Goal: Task Accomplishment & Management: Complete application form

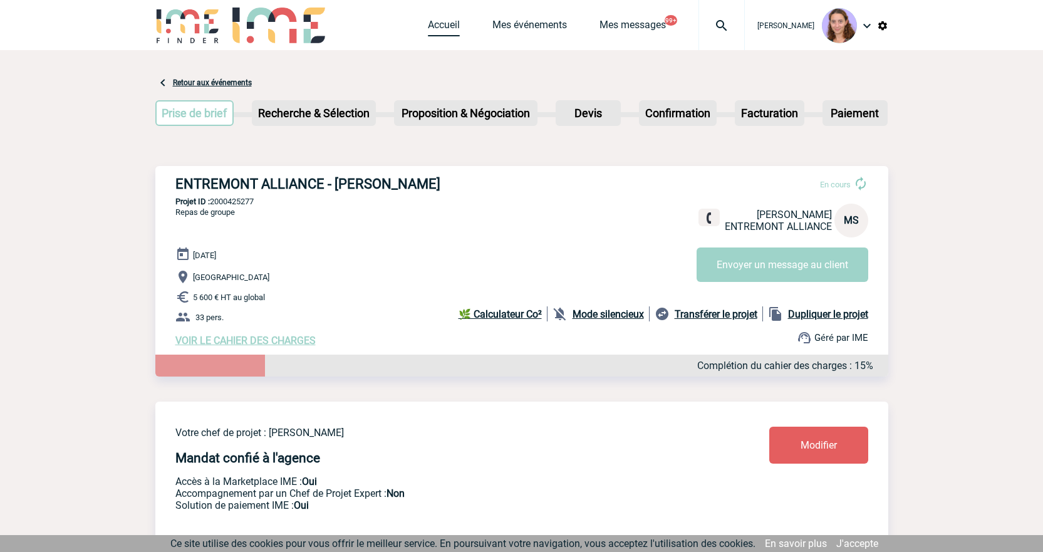
click at [440, 28] on link "Accueil" at bounding box center [444, 28] width 32 height 18
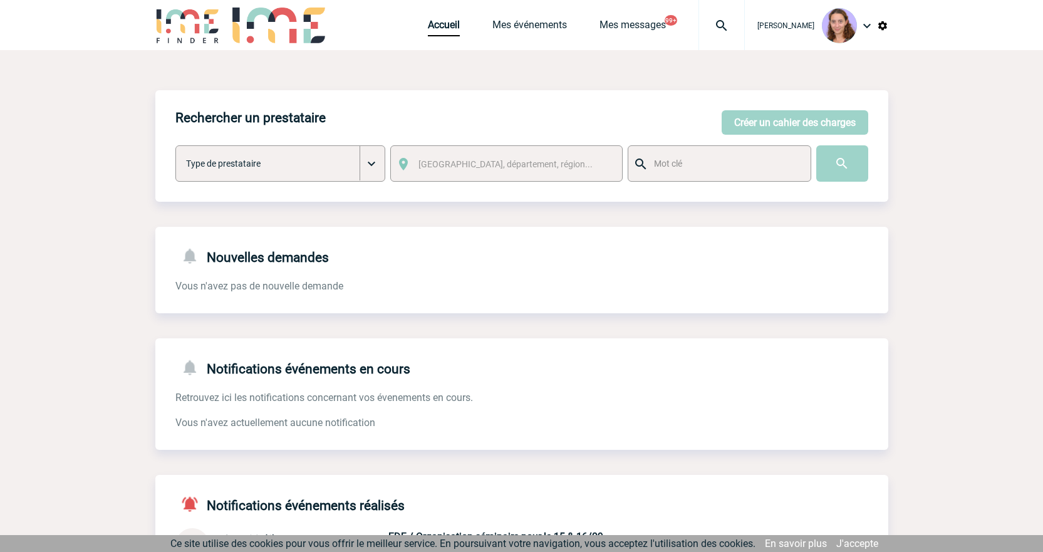
click at [568, 26] on span "Mes événements" at bounding box center [545, 25] width 107 height 12
click at [543, 26] on link "Mes événements" at bounding box center [529, 28] width 75 height 18
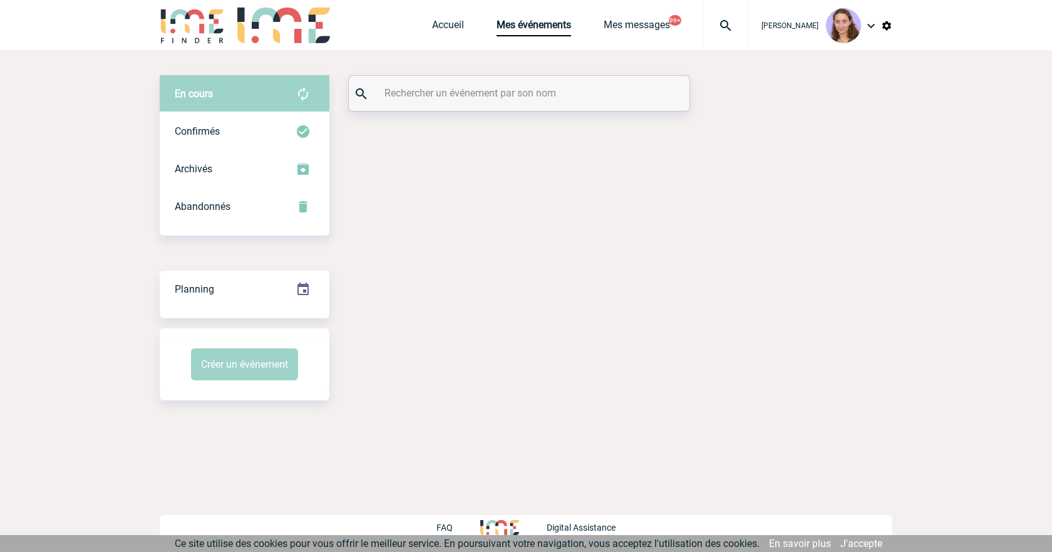
drag, startPoint x: 0, startPoint y: 0, endPoint x: 468, endPoint y: 86, distance: 476.4
click at [468, 86] on input "text" at bounding box center [520, 93] width 279 height 18
paste input "DANICAN"
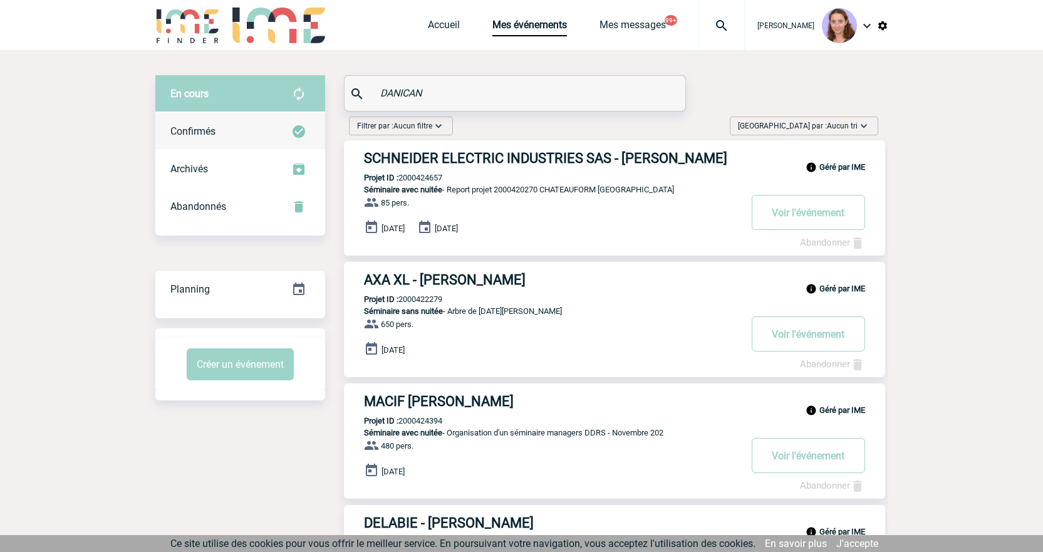
type input "DANICAN"
click at [281, 118] on div "Confirmés" at bounding box center [240, 132] width 170 height 38
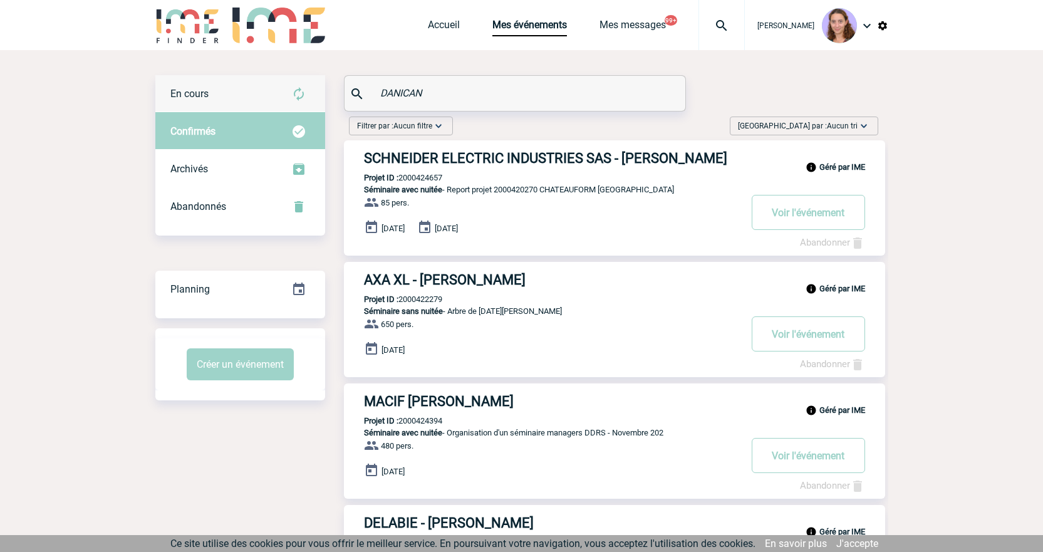
click at [269, 106] on div "En cours" at bounding box center [240, 94] width 170 height 38
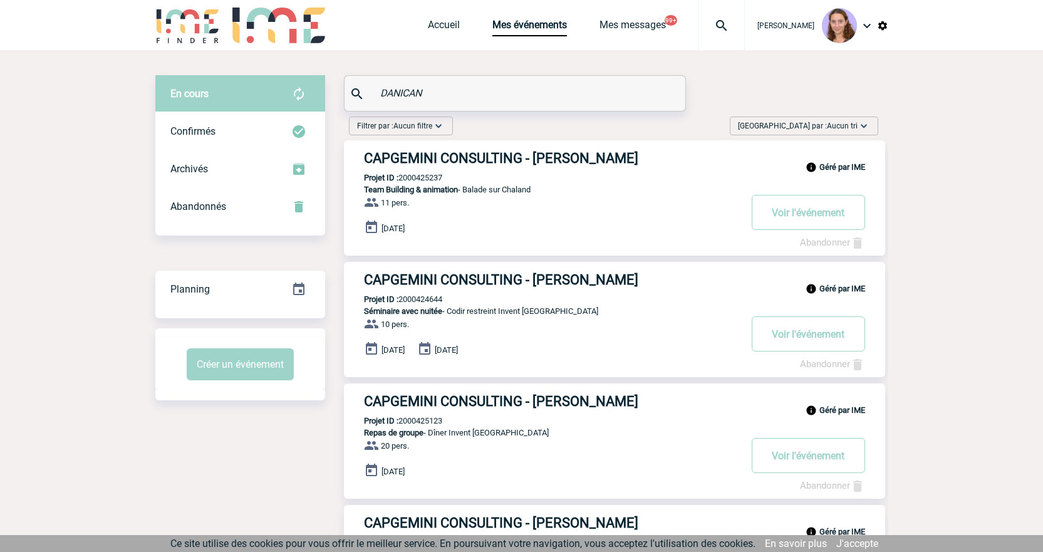
click at [426, 423] on p "Projet ID : 2000425123" at bounding box center [393, 420] width 98 height 9
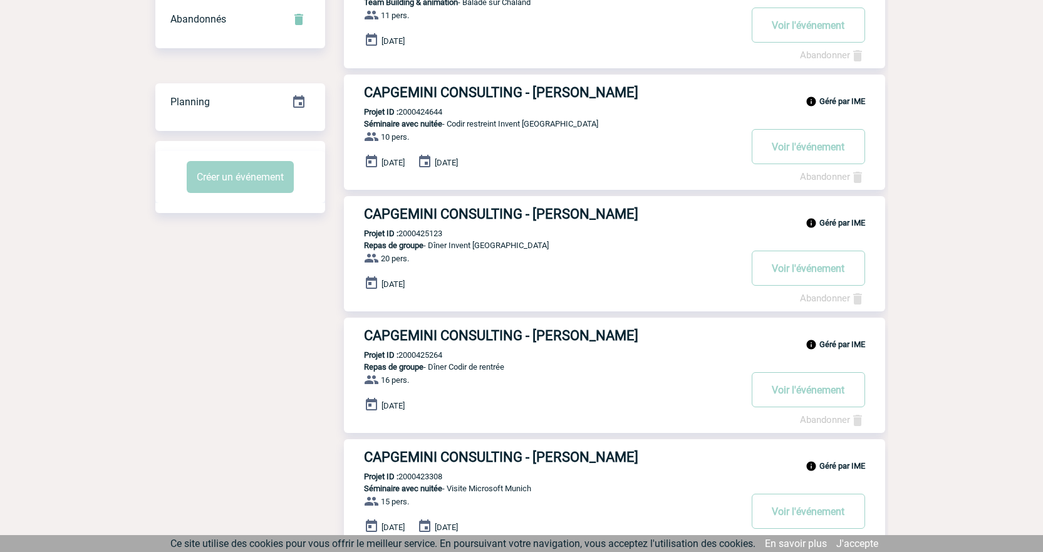
scroll to position [188, 0]
click at [424, 355] on p "Projet ID : 2000425264" at bounding box center [393, 353] width 98 height 9
copy p "2000425264"
click at [819, 267] on button "Voir l'événement" at bounding box center [808, 267] width 113 height 35
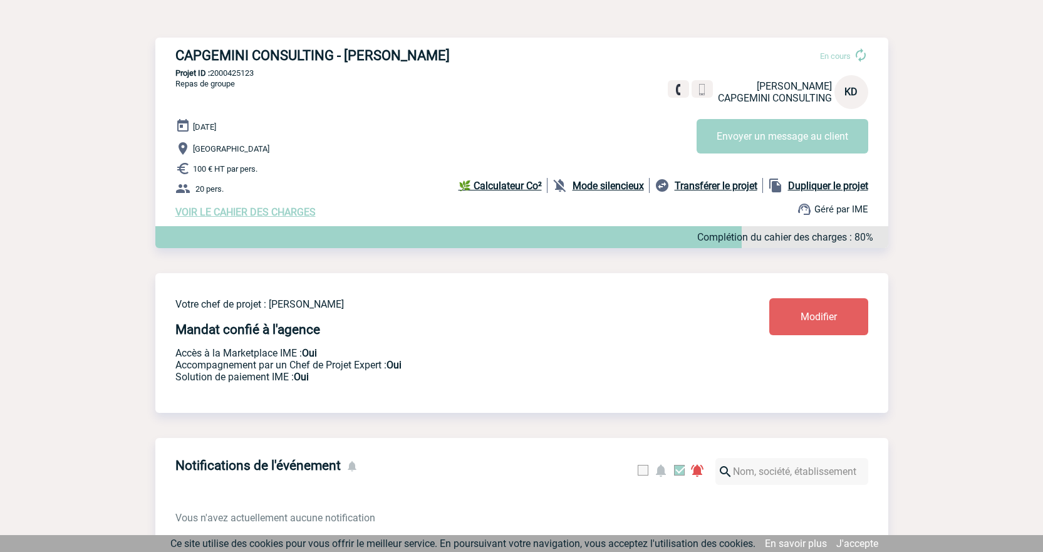
scroll to position [125, 0]
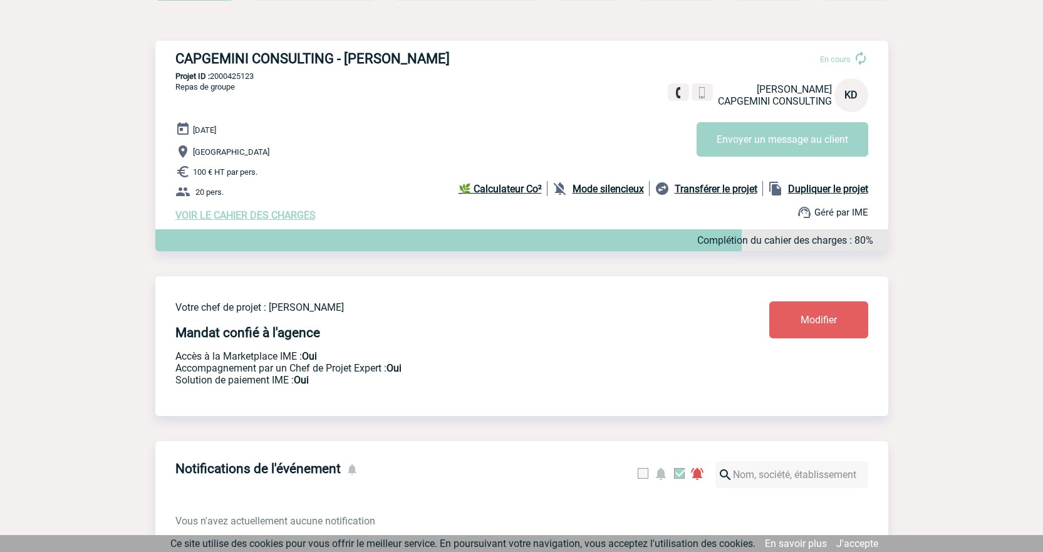
click at [223, 221] on span "VOIR LE CAHIER DES CHARGES" at bounding box center [245, 215] width 140 height 12
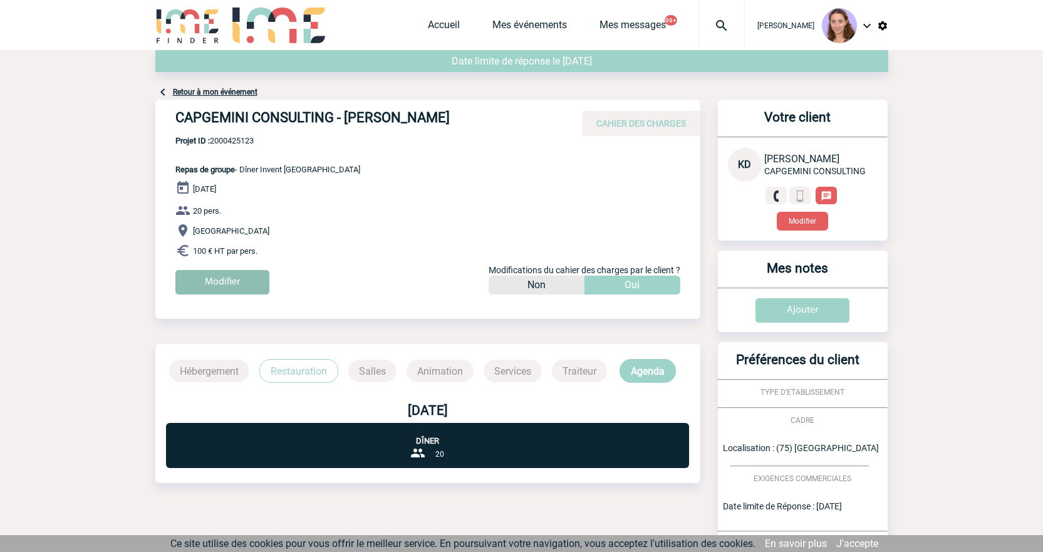
click at [260, 272] on input "Modifier" at bounding box center [222, 282] width 94 height 24
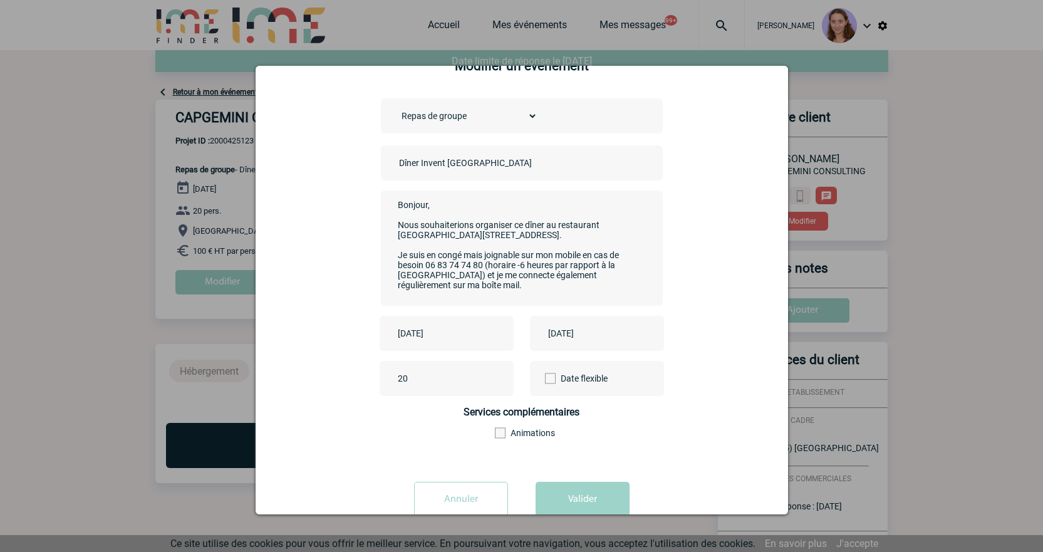
scroll to position [68, 0]
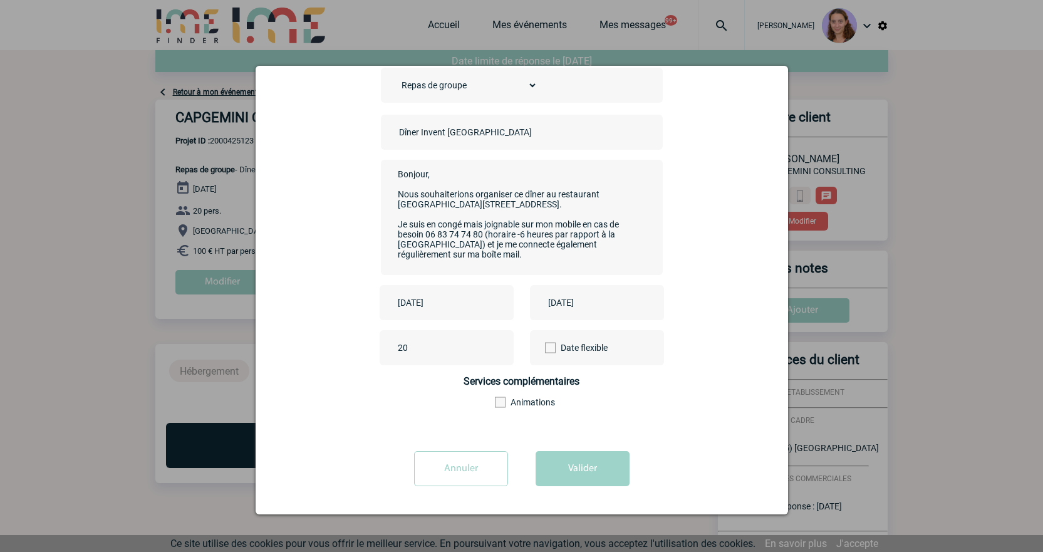
click at [450, 475] on input "Annuler" at bounding box center [461, 468] width 94 height 35
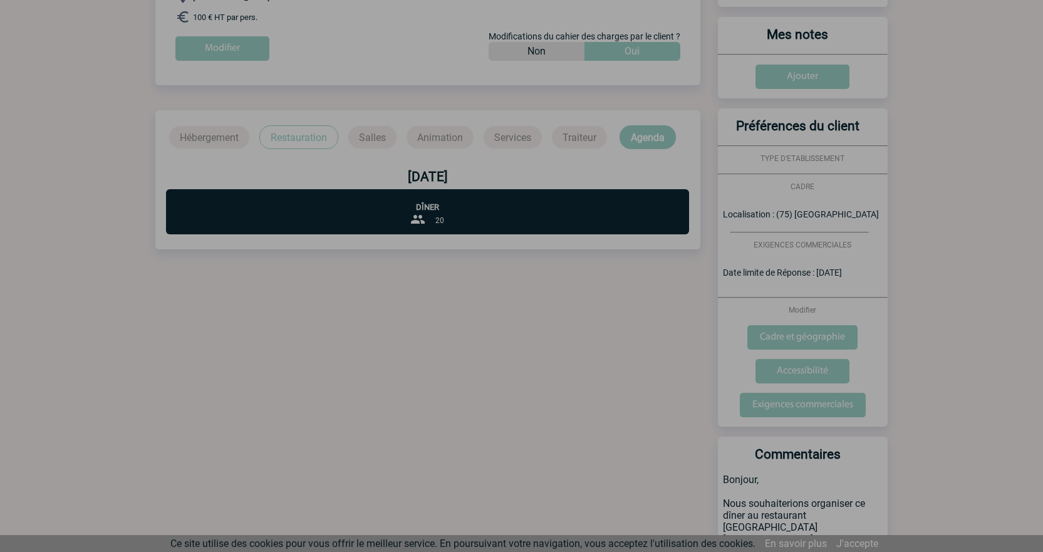
scroll to position [438, 0]
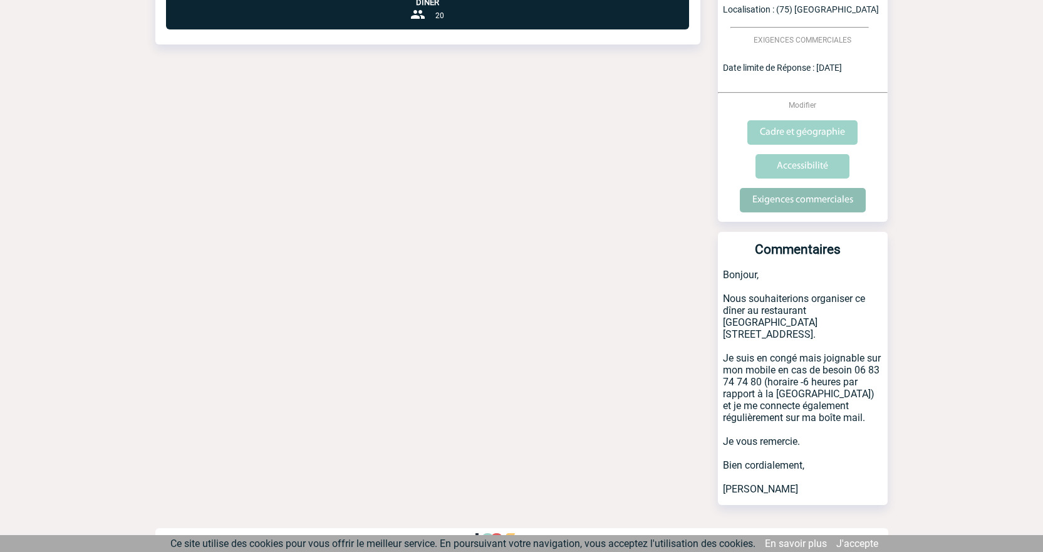
click at [800, 192] on input "Exigences commerciales" at bounding box center [803, 200] width 126 height 24
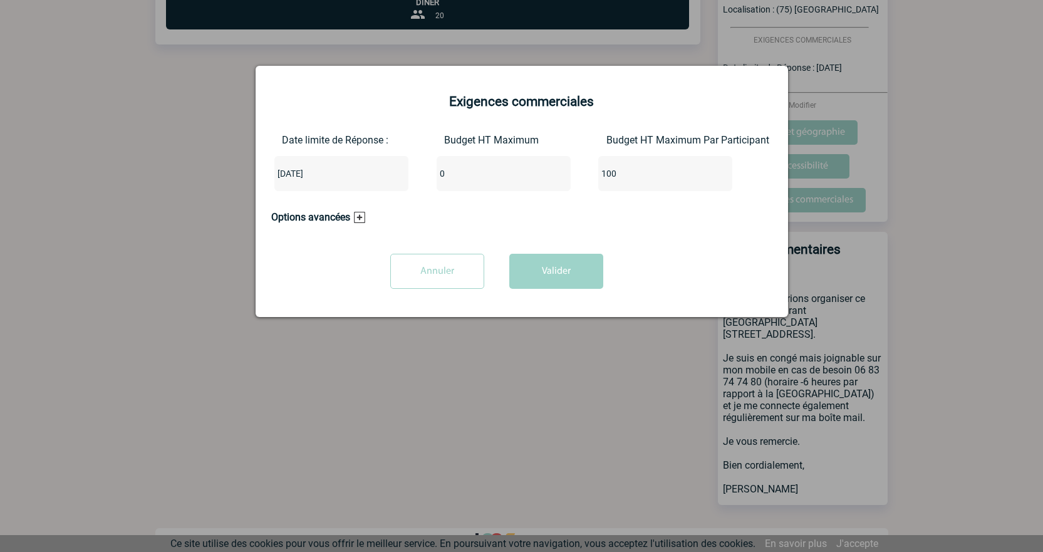
drag, startPoint x: 462, startPoint y: 170, endPoint x: 410, endPoint y: 167, distance: 52.0
click at [410, 167] on div "Date limite de Réponse : 2025-08-11 Budget HT Maximum 0 Budget HT Maximum Par P…" at bounding box center [521, 167] width 501 height 67
type input "2000"
type input "0"
click at [532, 254] on button "Valider" at bounding box center [556, 271] width 94 height 35
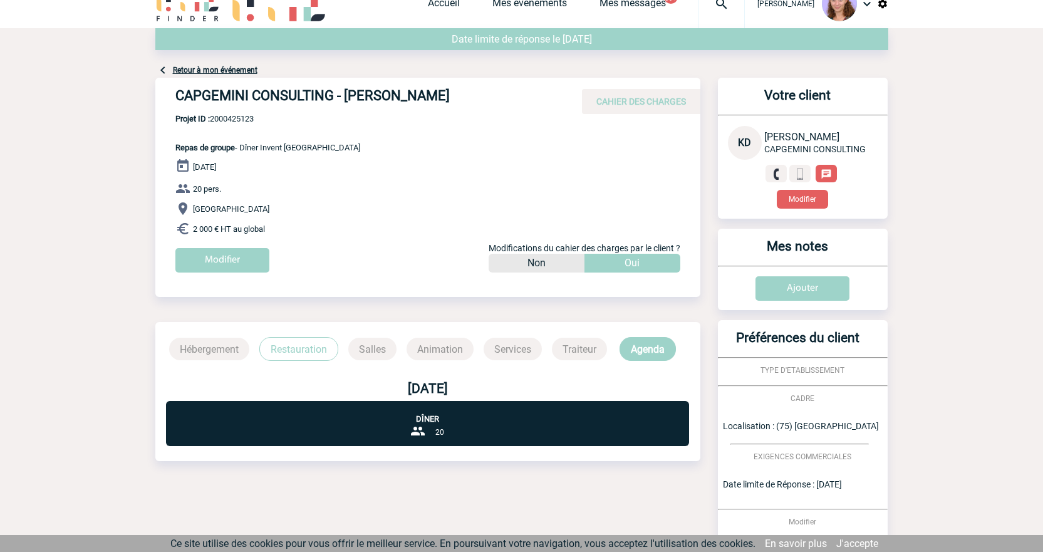
scroll to position [0, 0]
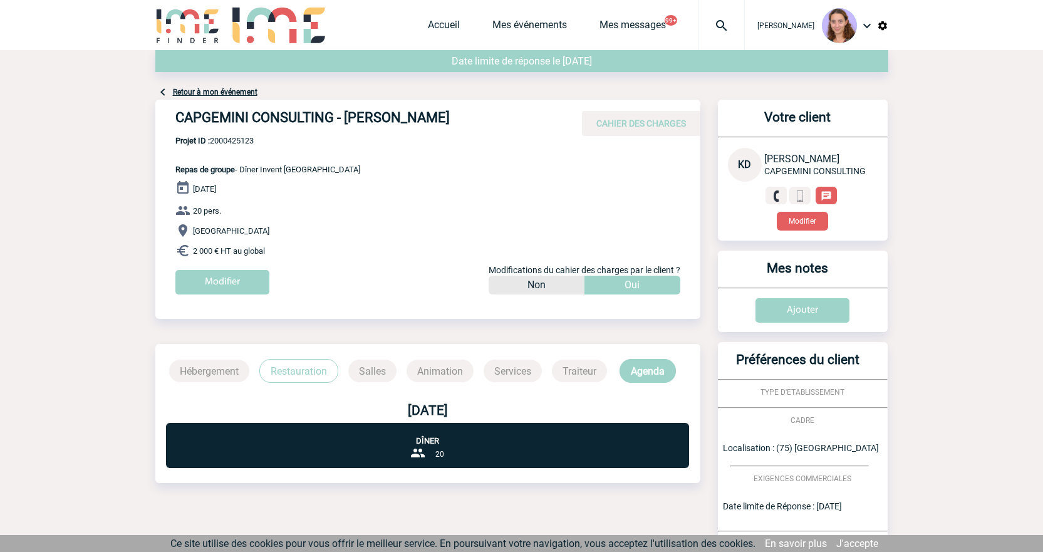
click at [224, 87] on div "Retour à mon événement" at bounding box center [521, 74] width 733 height 49
click at [227, 91] on link "Retour à mon événement" at bounding box center [215, 92] width 85 height 9
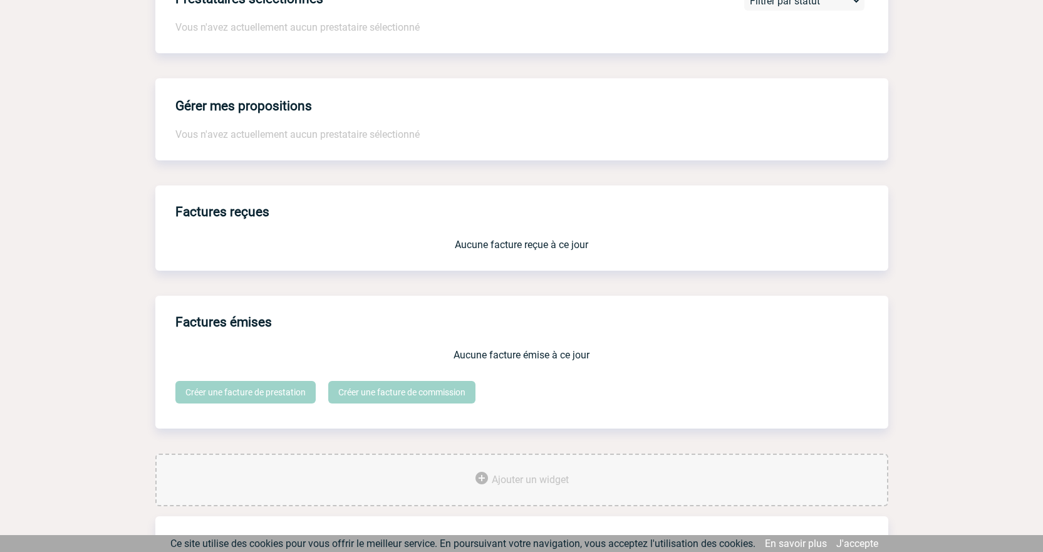
scroll to position [938, 0]
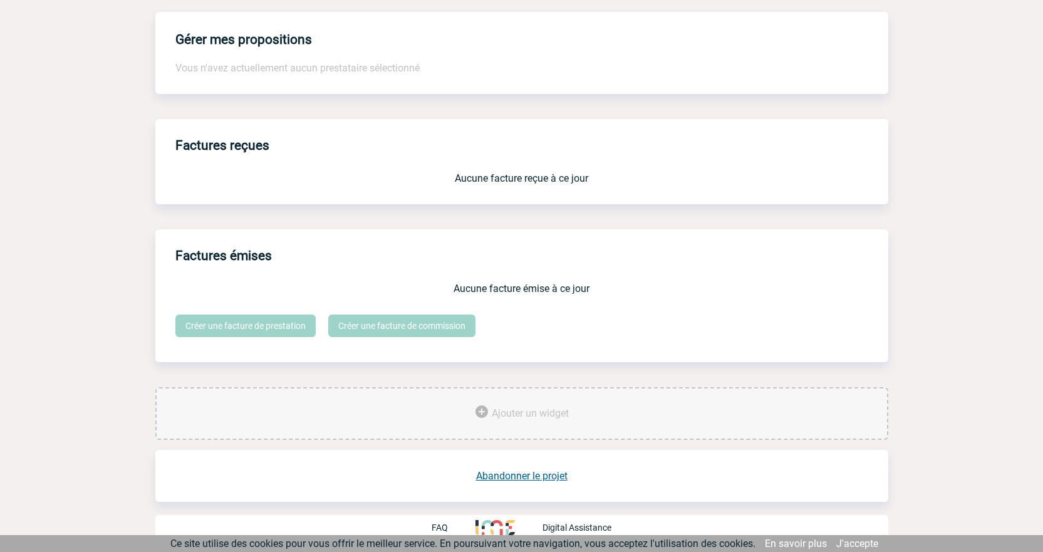
click at [508, 476] on link "Abandonner le projet" at bounding box center [521, 476] width 91 height 12
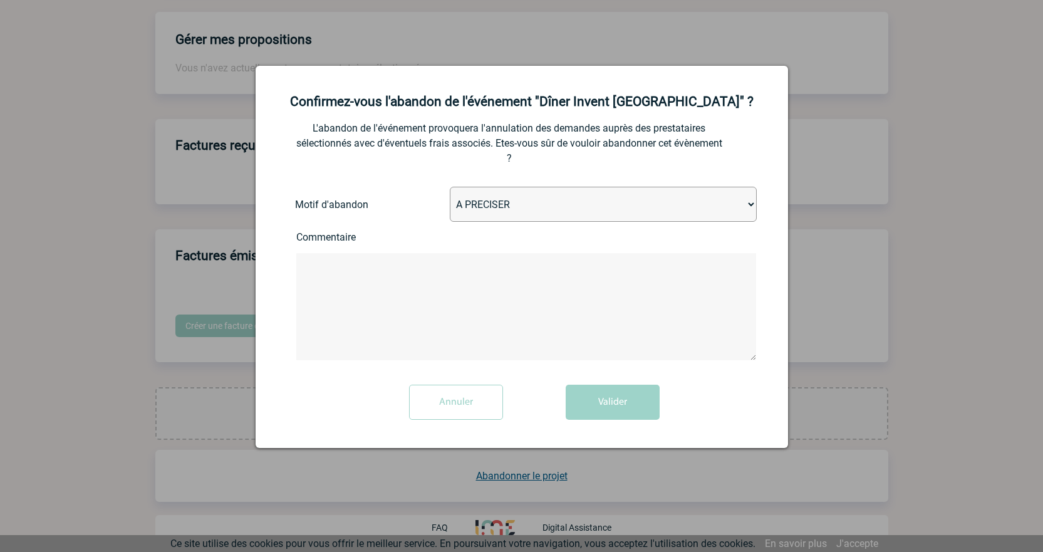
click at [466, 213] on select "A PRECISER Projet annulé Projet reporté Evénement organisé en interne A fait ap…" at bounding box center [603, 204] width 307 height 35
select select "ABANDON_PROJET_15"
click at [450, 187] on select "A PRECISER Projet annulé Projet reporté Evénement organisé en interne A fait ap…" at bounding box center [603, 204] width 307 height 35
click at [442, 326] on textarea at bounding box center [526, 306] width 460 height 107
paste textarea "2000425264"
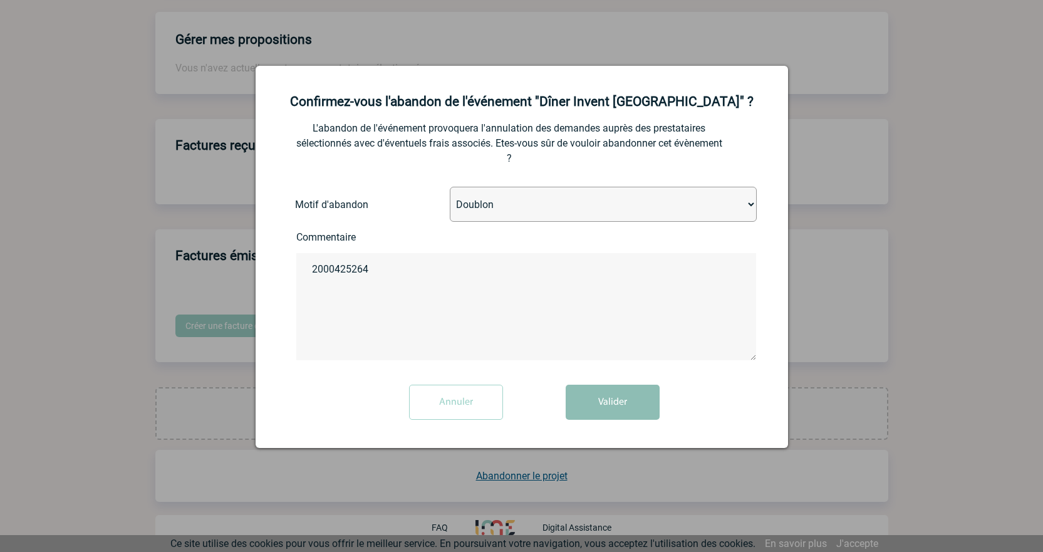
type textarea "2000425264"
click at [619, 413] on button "Valider" at bounding box center [613, 402] width 94 height 35
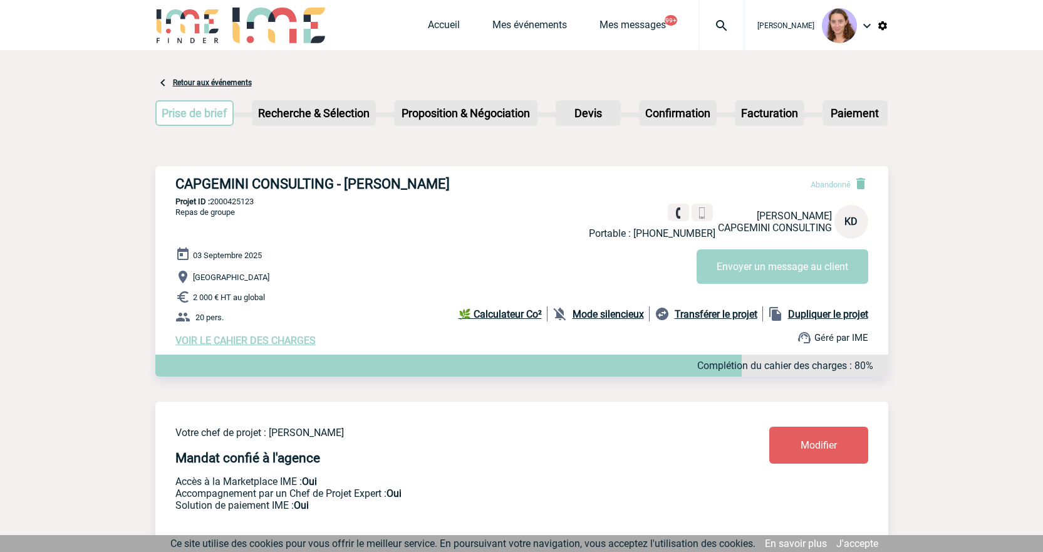
click at [714, 25] on img at bounding box center [721, 25] width 45 height 15
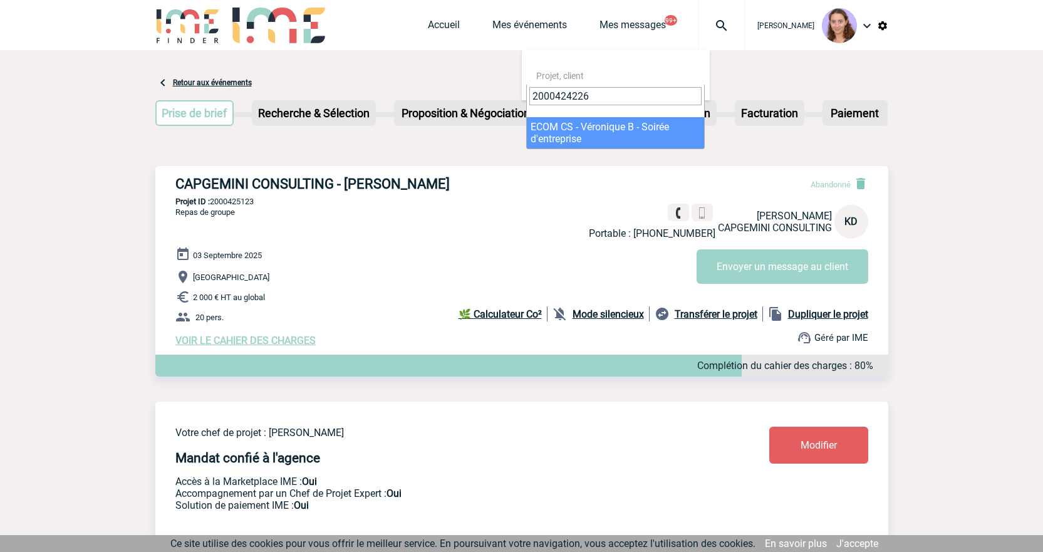
type input "2000424226"
select select "23727"
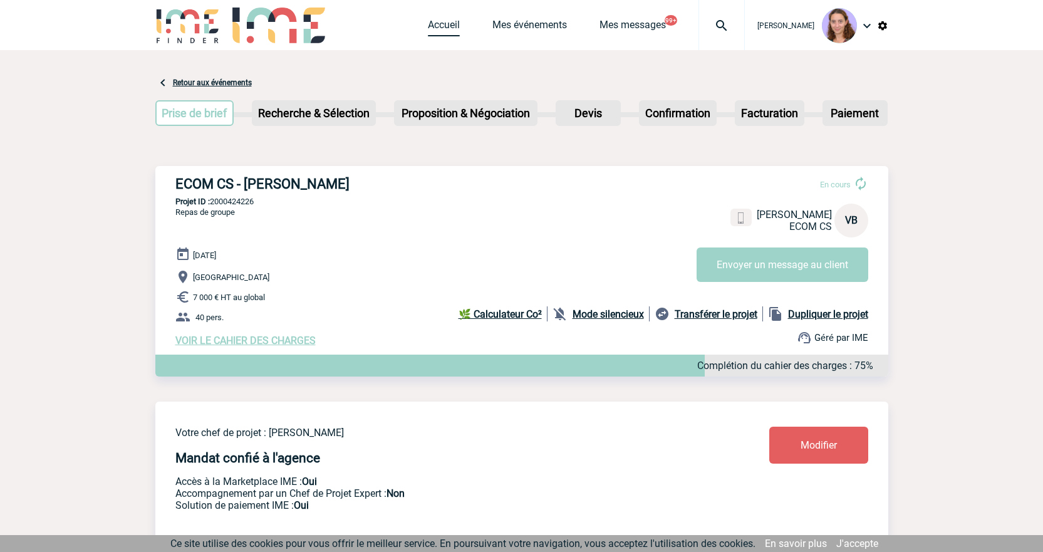
click at [450, 28] on link "Accueil" at bounding box center [444, 28] width 32 height 18
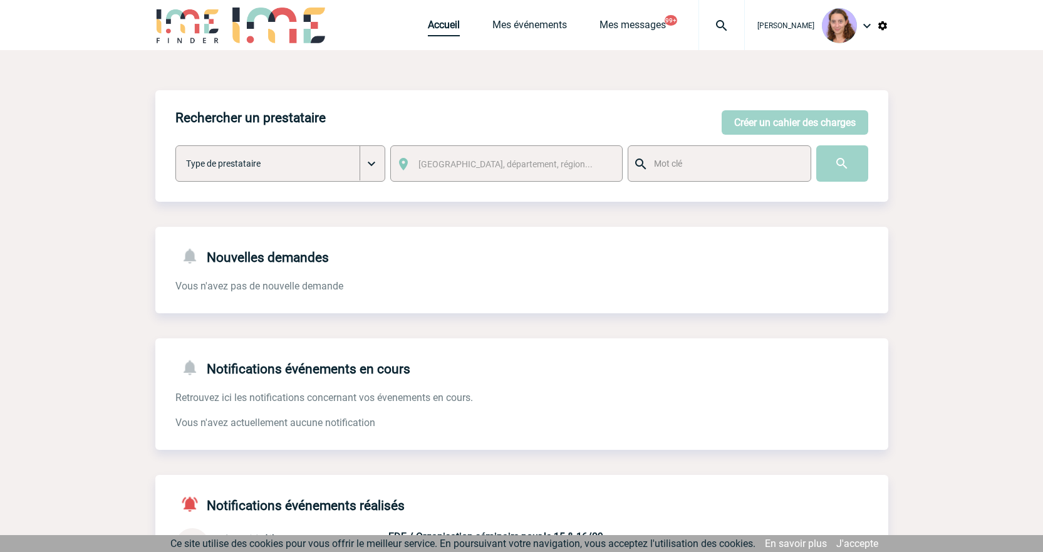
click at [442, 23] on link "Accueil" at bounding box center [444, 28] width 32 height 18
click at [455, 21] on link "Accueil" at bounding box center [444, 28] width 32 height 18
click at [757, 119] on button "Créer un cahier des charges" at bounding box center [794, 122] width 147 height 24
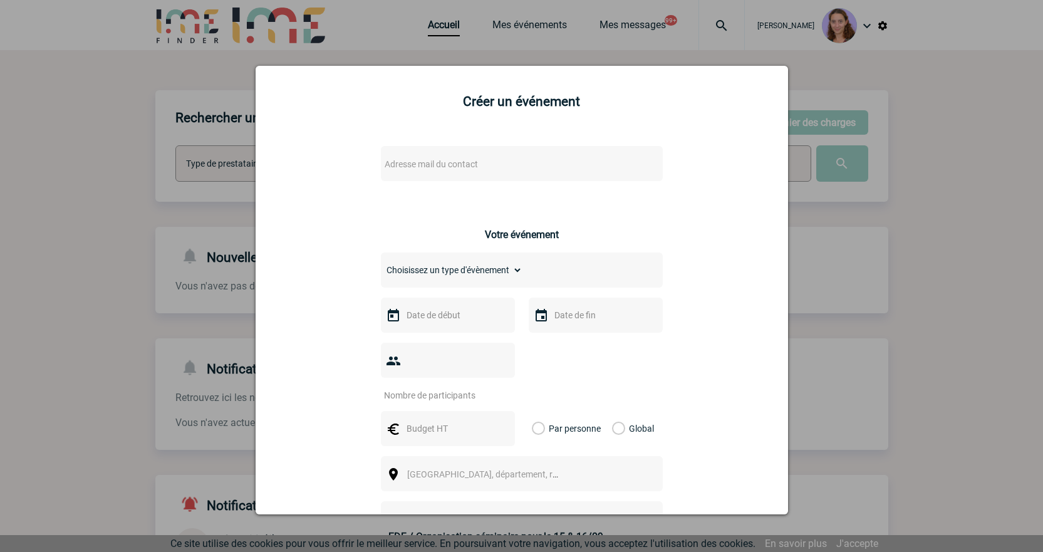
click at [389, 162] on span "Adresse mail du contact" at bounding box center [431, 164] width 93 height 10
drag, startPoint x: 460, startPoint y: 185, endPoint x: 327, endPoint y: 177, distance: 133.0
click at [327, 177] on body "Claudia MILAZZO Accueil Mes événements 99+ 99+" at bounding box center [521, 387] width 1043 height 775
click at [487, 190] on input "facultyevents@hec.fr>" at bounding box center [484, 185] width 213 height 18
type input "facultyevents@hec.fr"
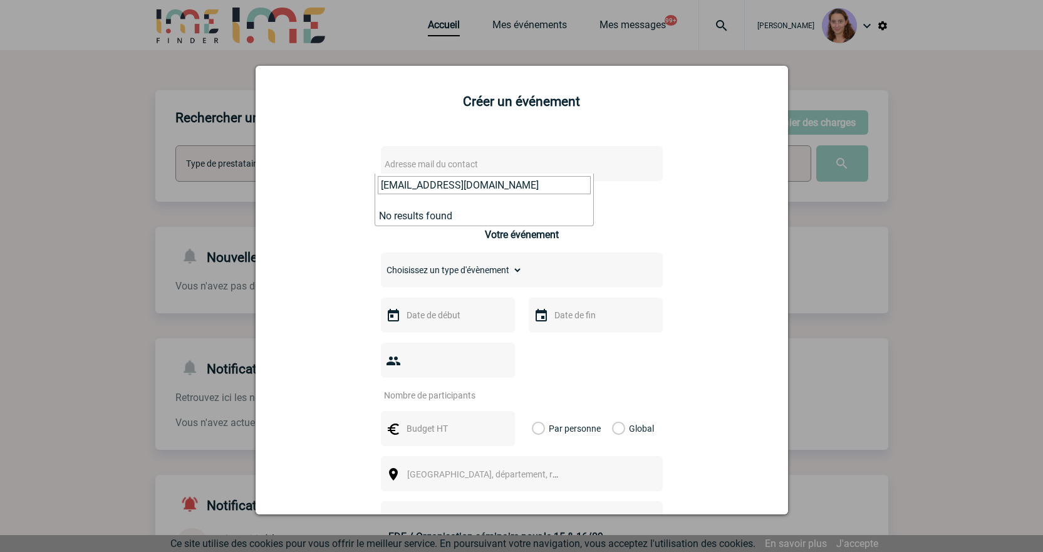
click at [487, 190] on input "facultyevents@hec.fr" at bounding box center [484, 185] width 213 height 18
click at [411, 163] on span "Adresse mail du contact" at bounding box center [431, 164] width 93 height 10
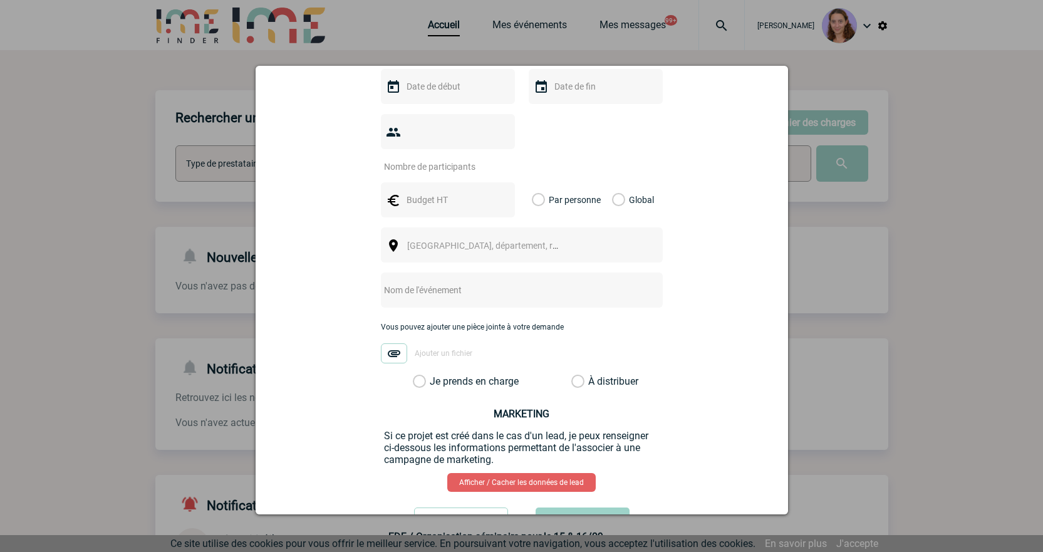
scroll to position [251, 0]
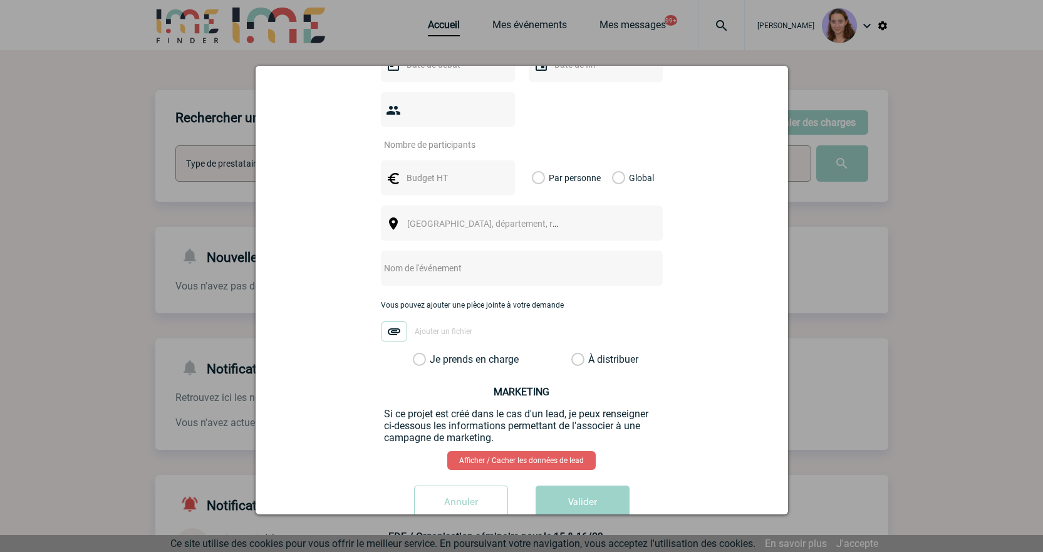
click at [455, 488] on input "Annuler" at bounding box center [461, 502] width 94 height 35
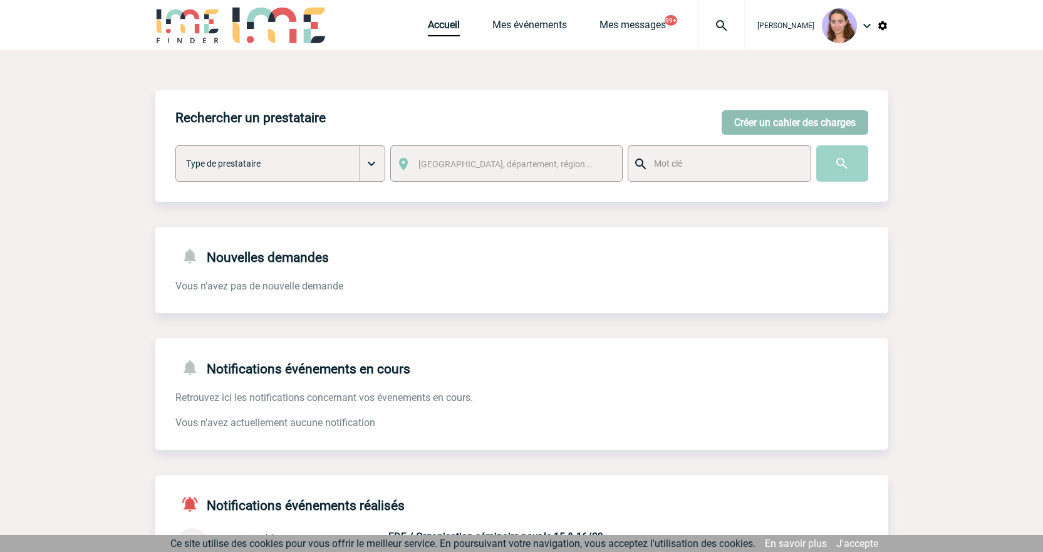
click at [731, 122] on button "Créer un cahier des charges" at bounding box center [794, 122] width 147 height 24
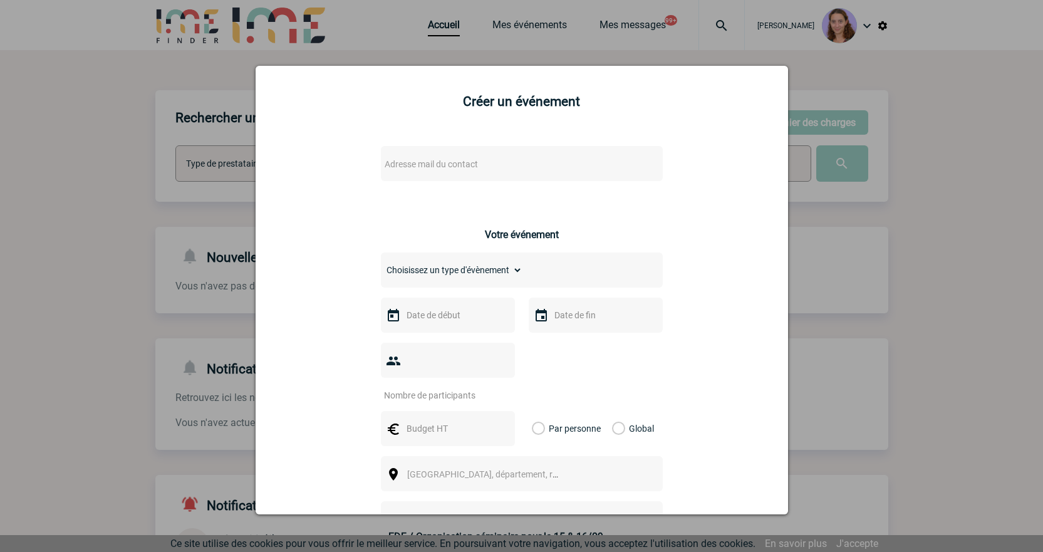
click at [403, 161] on span "Adresse mail du contact" at bounding box center [431, 164] width 93 height 10
type input "facultyevents@hec.fr"
click at [725, 28] on div at bounding box center [521, 276] width 1043 height 552
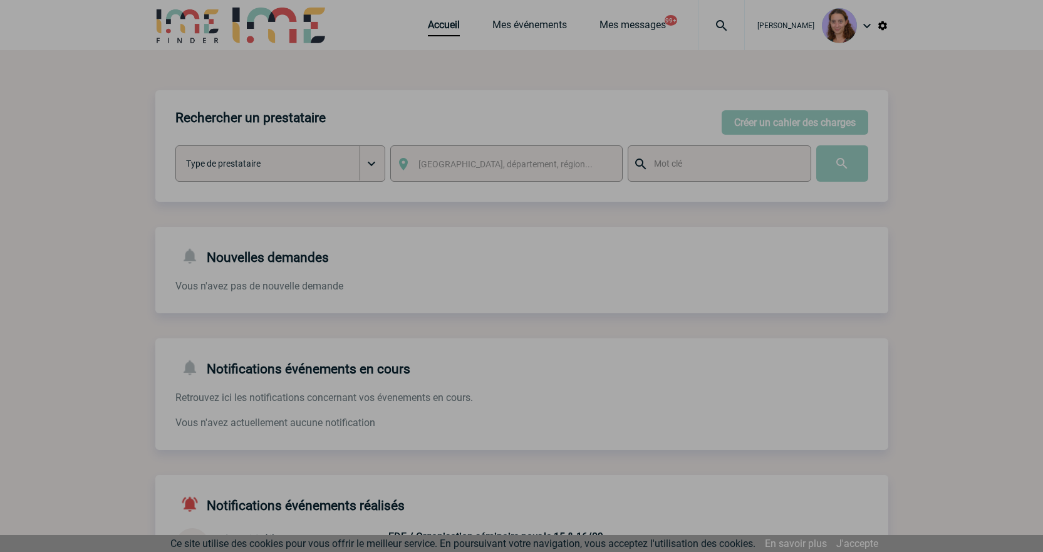
click at [718, 25] on body "Claudia MILAZZO Accueil Mes événements 99+ 99+" at bounding box center [521, 387] width 1043 height 775
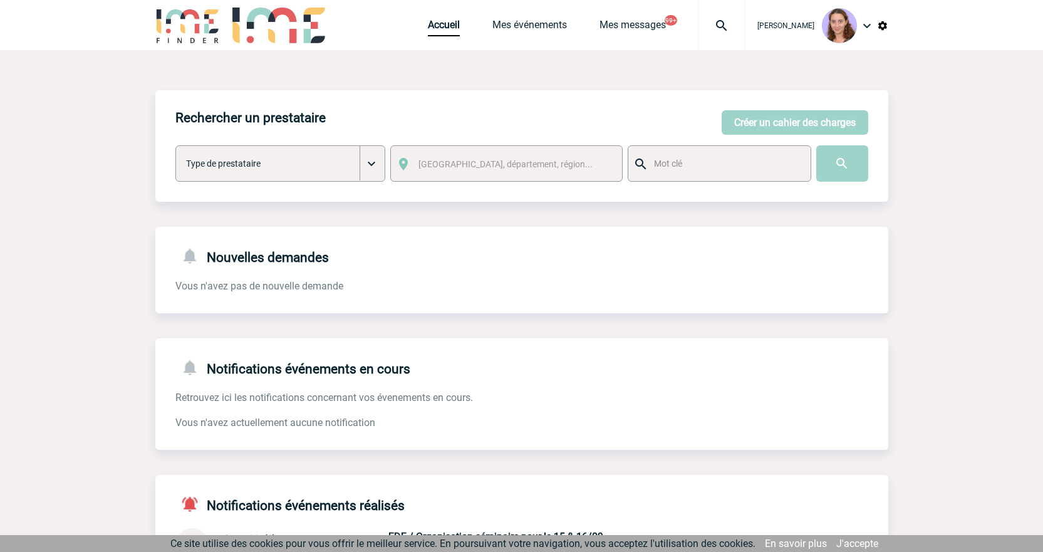
click at [714, 34] on div at bounding box center [721, 25] width 46 height 50
type input "- 2000424226"
click at [511, 94] on div "Rechercher un prestataire Créer un cahier des charges Créer un cahier des charg…" at bounding box center [521, 145] width 733 height 111
drag, startPoint x: 511, startPoint y: 94, endPoint x: 582, endPoint y: 80, distance: 72.7
click at [582, 80] on span "Projet, client" at bounding box center [620, 76] width 178 height 18
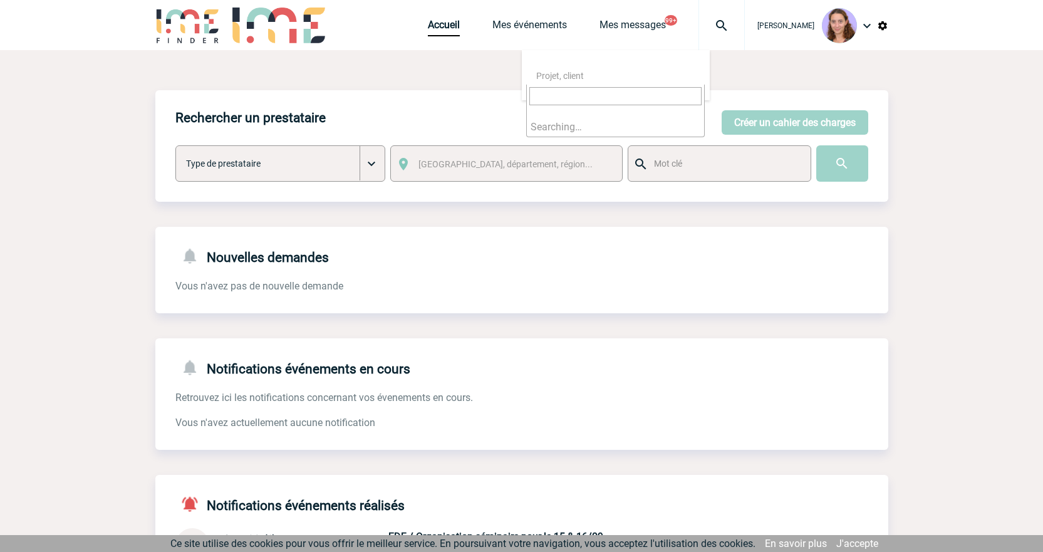
type input "- 2000424226"
click at [553, 98] on input "- 2000424226" at bounding box center [615, 96] width 172 height 18
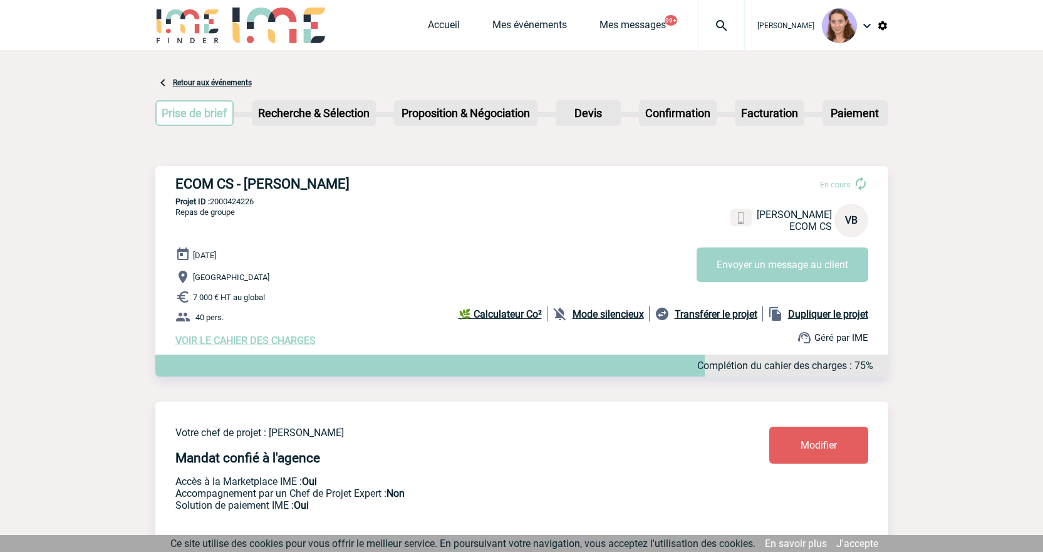
click at [801, 431] on link "Modifier" at bounding box center [818, 444] width 99 height 37
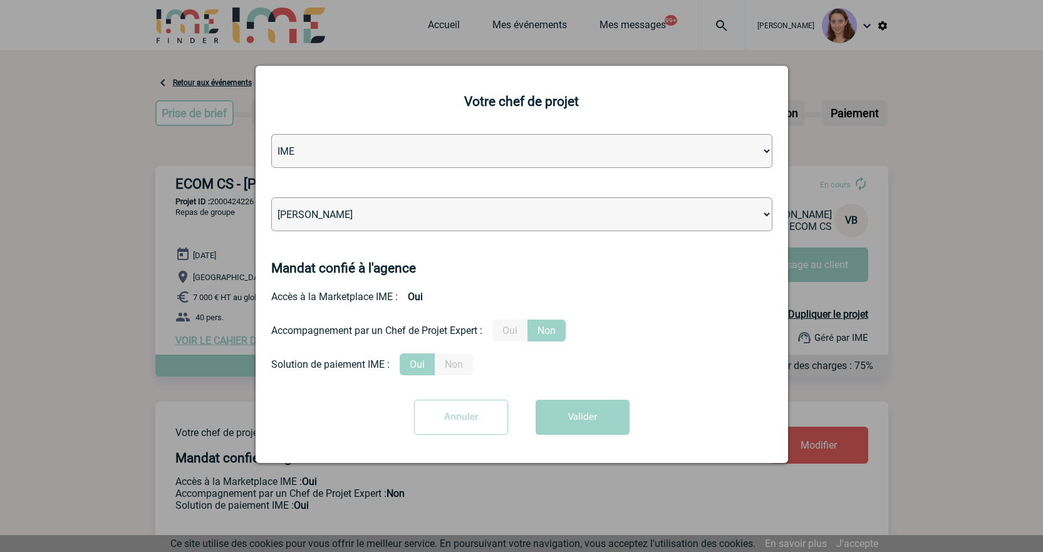
click at [428, 220] on select "Léa PITTIGLIO Yanis DE CLERCQ Victor KALB Jean-Chris NTAMACK Stefan MILADINOVIC…" at bounding box center [521, 214] width 501 height 34
select select "121547"
click at [271, 198] on select "Léa PITTIGLIO Yanis DE CLERCQ Victor KALB Jean-Chris NTAMACK Stefan MILADINOVIC…" at bounding box center [521, 214] width 501 height 34
click at [605, 425] on button "Valider" at bounding box center [582, 417] width 94 height 35
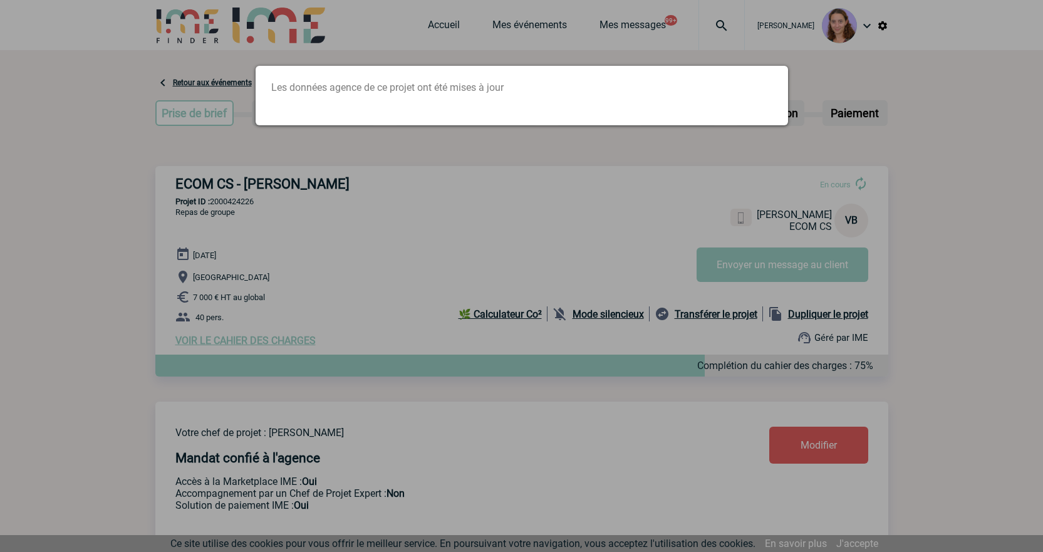
drag, startPoint x: 643, startPoint y: 205, endPoint x: 604, endPoint y: 201, distance: 39.6
click at [643, 204] on div at bounding box center [521, 276] width 1043 height 552
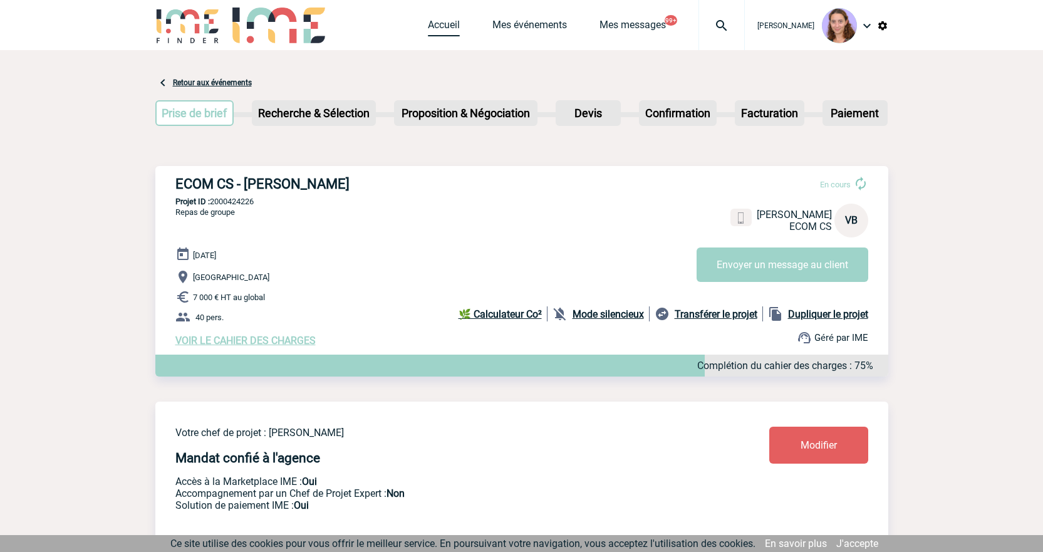
click at [443, 22] on link "Accueil" at bounding box center [444, 28] width 32 height 18
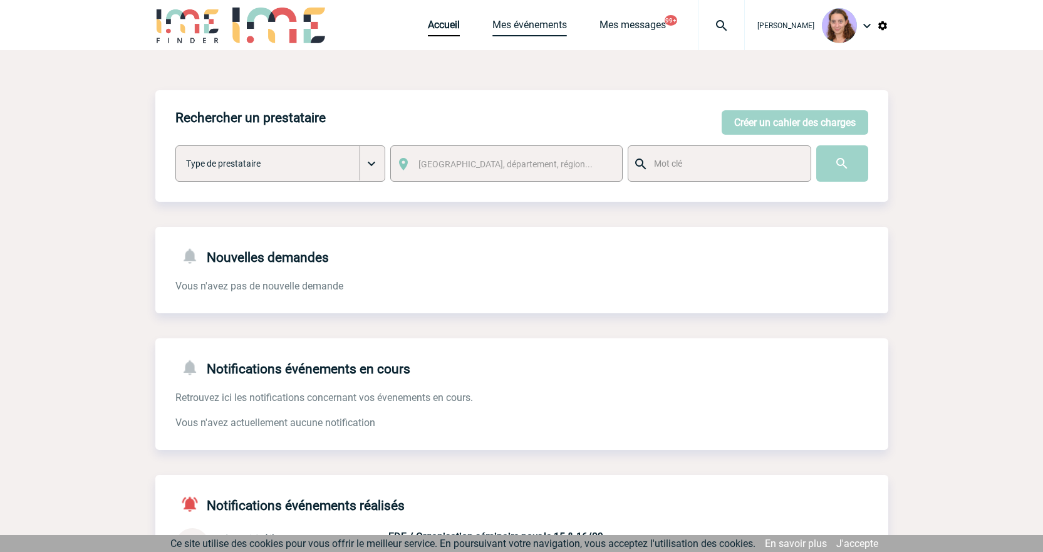
click at [520, 21] on link "Mes événements" at bounding box center [529, 28] width 75 height 18
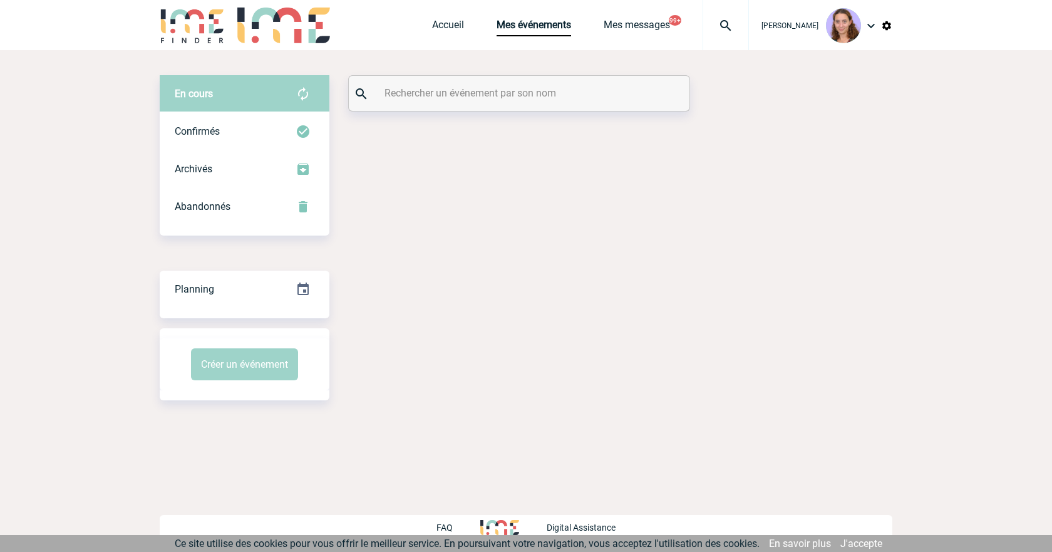
click at [441, 93] on input "text" at bounding box center [520, 93] width 279 height 18
paste input "VASSEAUX"
click at [443, 93] on input "VASSEAUX" at bounding box center [520, 93] width 279 height 18
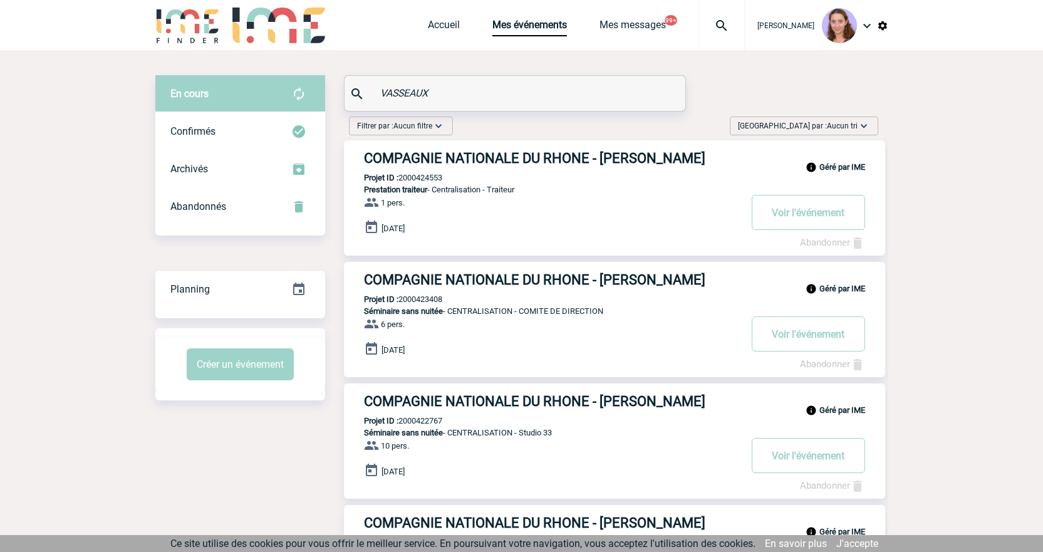
click at [388, 96] on input "VASSEAUX" at bounding box center [516, 93] width 279 height 18
paste input "- 2000425114"
click at [388, 96] on input "- 2000425114" at bounding box center [516, 93] width 279 height 18
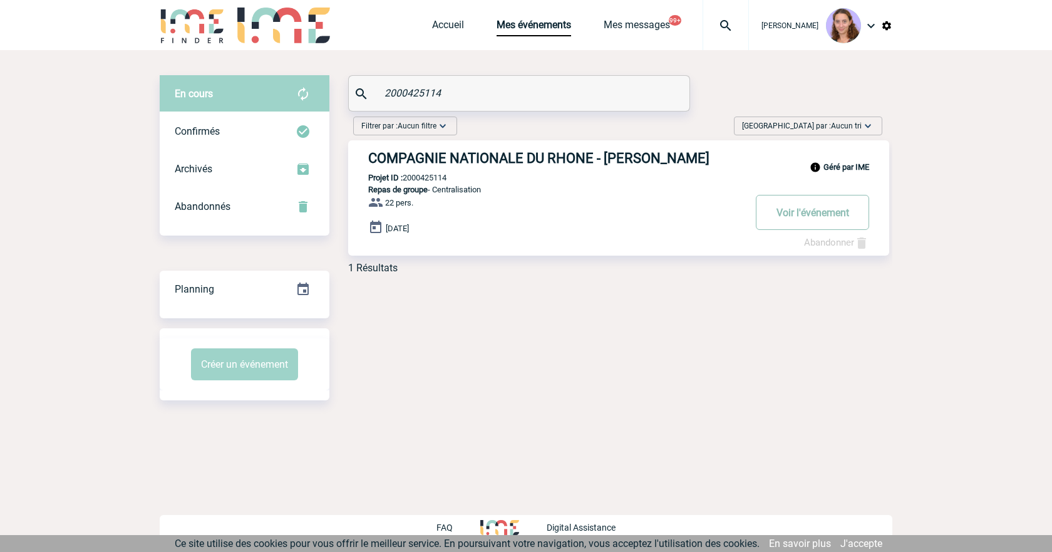
type input "2000425114"
click at [775, 213] on button "Voir l'événement" at bounding box center [812, 212] width 113 height 35
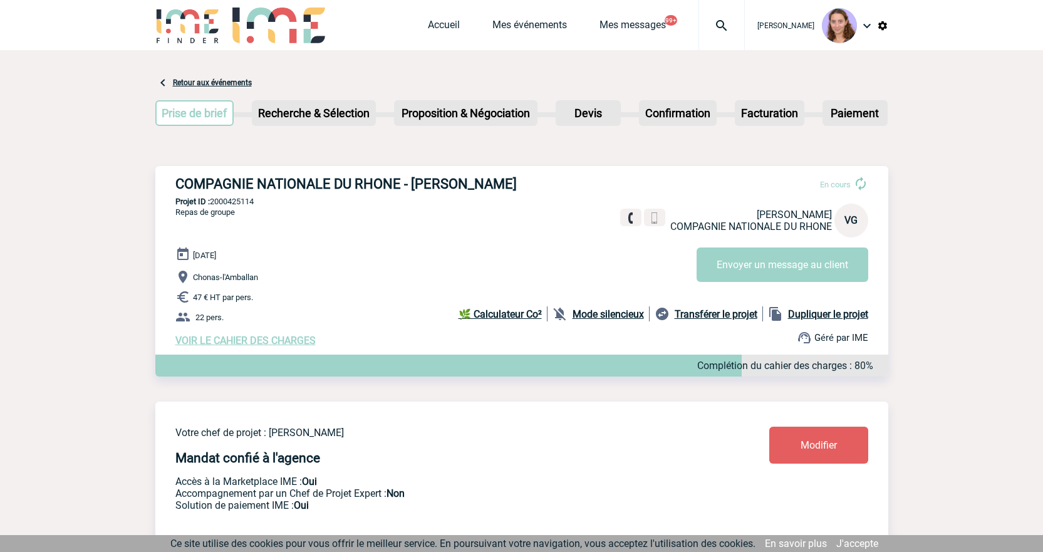
click at [819, 449] on span "Modifier" at bounding box center [818, 445] width 36 height 12
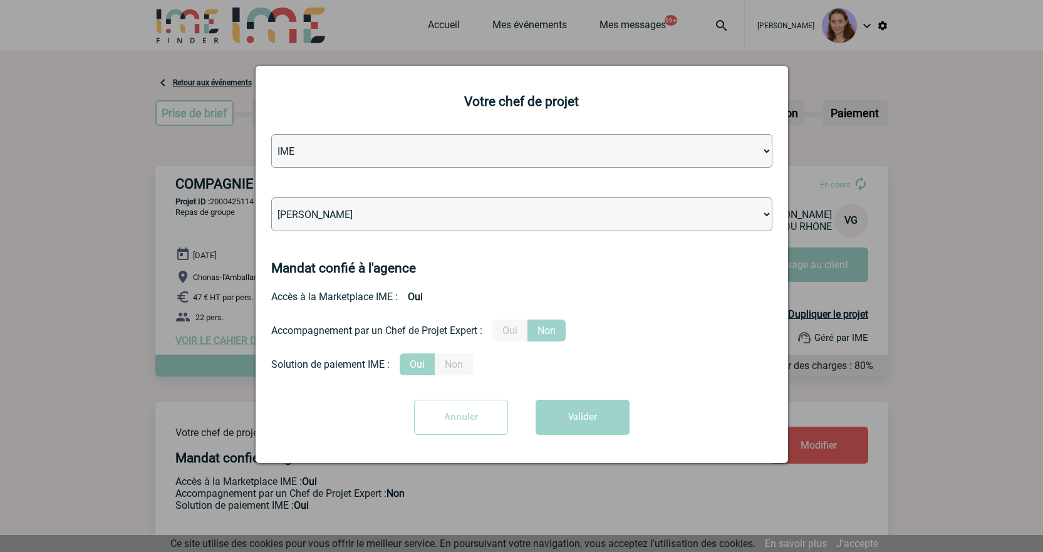
click at [455, 207] on select "[PERSON_NAME] [PERSON_NAME] [PERSON_NAME] Jean-[PERSON_NAME] [PERSON_NAME] [PER…" at bounding box center [521, 214] width 501 height 34
click at [271, 198] on select "[PERSON_NAME] [PERSON_NAME] [PERSON_NAME] Jean-[PERSON_NAME] [PERSON_NAME] [PER…" at bounding box center [521, 214] width 501 height 34
drag, startPoint x: 445, startPoint y: 210, endPoint x: 445, endPoint y: 226, distance: 16.3
click at [445, 210] on select "[PERSON_NAME] [PERSON_NAME] [PERSON_NAME] Jean-[PERSON_NAME] [PERSON_NAME] [PER…" at bounding box center [521, 214] width 501 height 34
select select "94396"
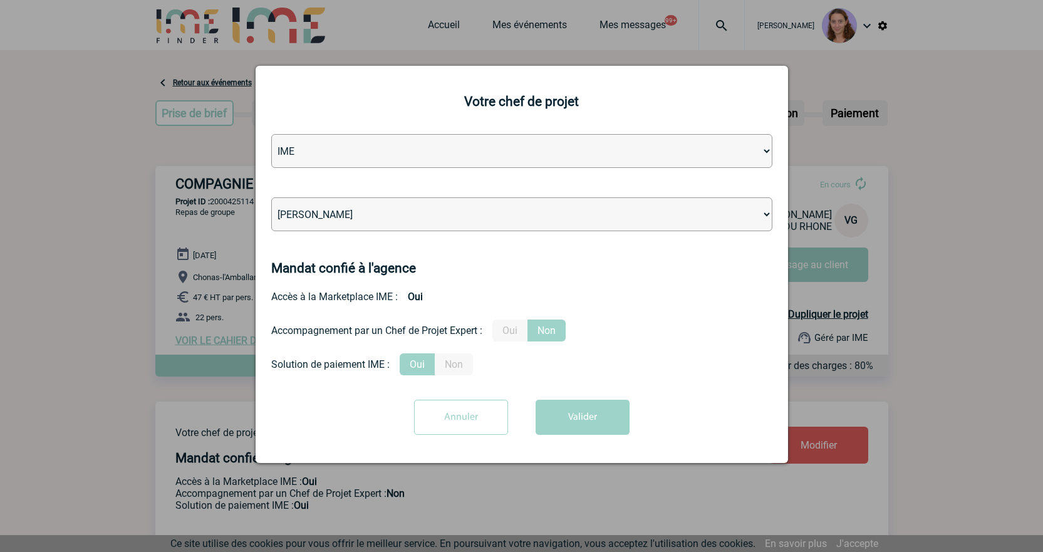
click at [271, 198] on select "[PERSON_NAME] [PERSON_NAME] [PERSON_NAME] Jean-[PERSON_NAME] [PERSON_NAME] [PER…" at bounding box center [521, 214] width 501 height 34
click at [604, 410] on button "Valider" at bounding box center [582, 417] width 94 height 35
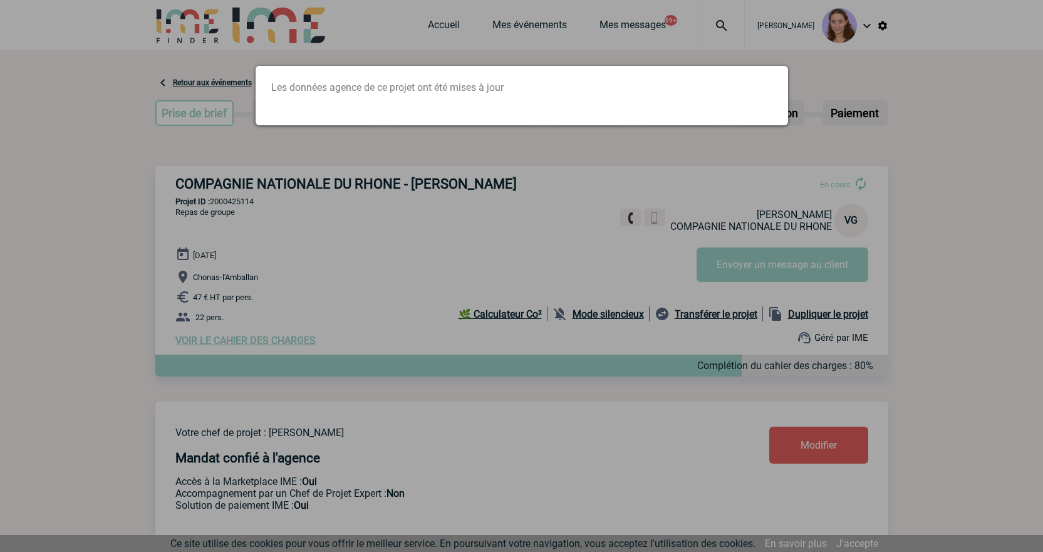
click at [444, 44] on div at bounding box center [521, 276] width 1043 height 552
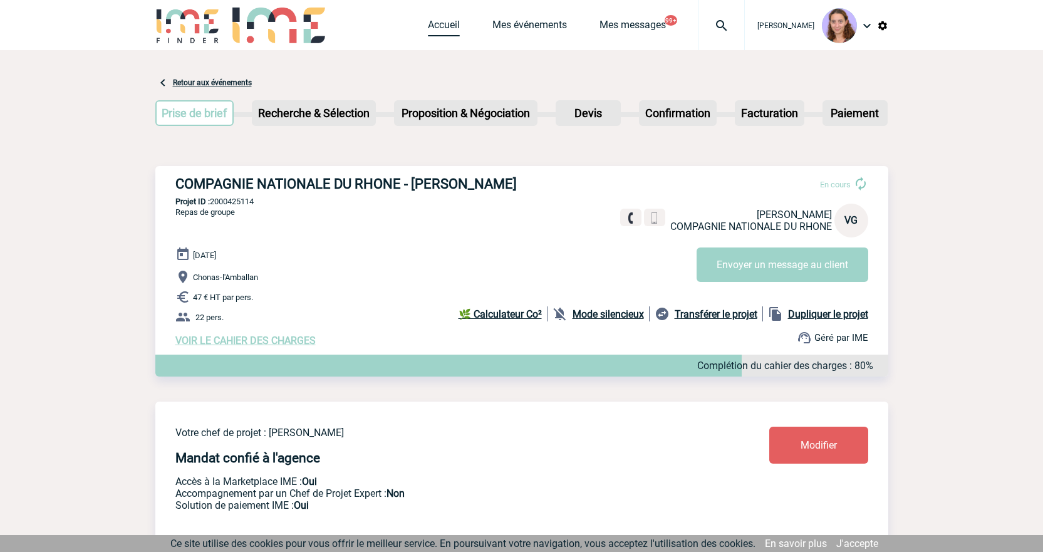
click at [444, 28] on link "Accueil" at bounding box center [444, 28] width 32 height 18
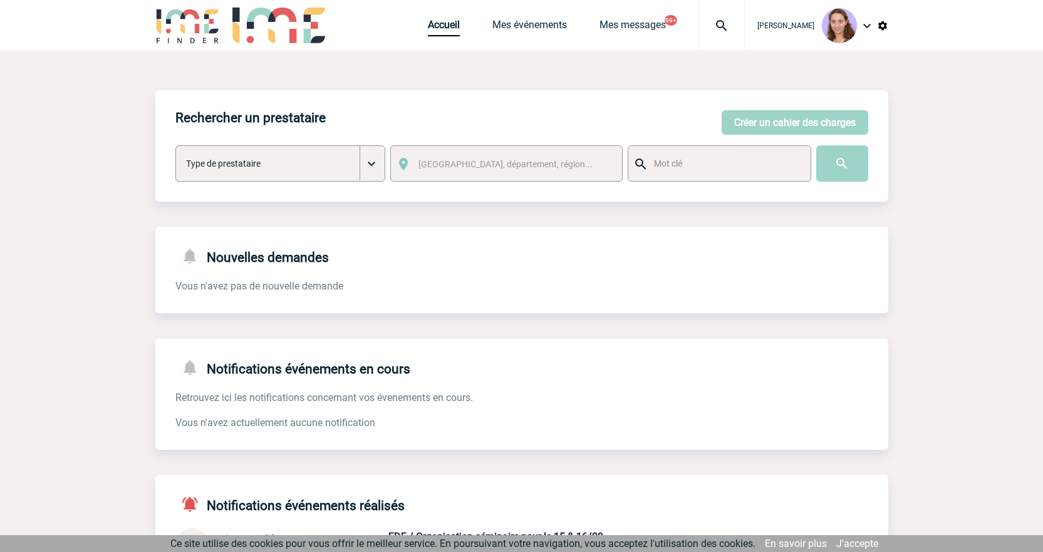
click at [733, 27] on img at bounding box center [721, 25] width 45 height 15
drag, startPoint x: 553, startPoint y: 96, endPoint x: 483, endPoint y: 82, distance: 70.9
click at [483, 82] on body "[PERSON_NAME] Accueil Mes événements 99+ 99+" at bounding box center [521, 387] width 1043 height 775
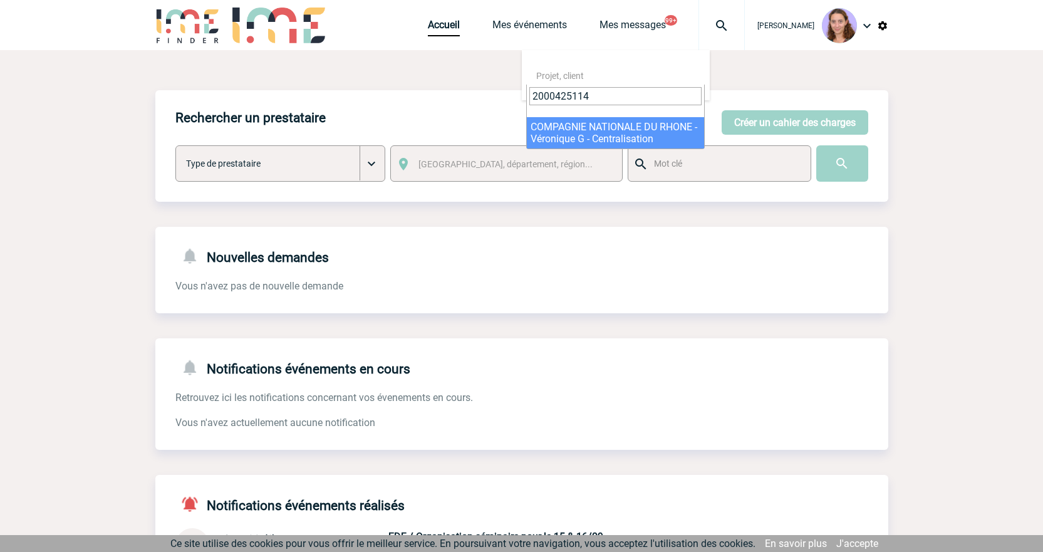
type input "2000425114"
select select "24615"
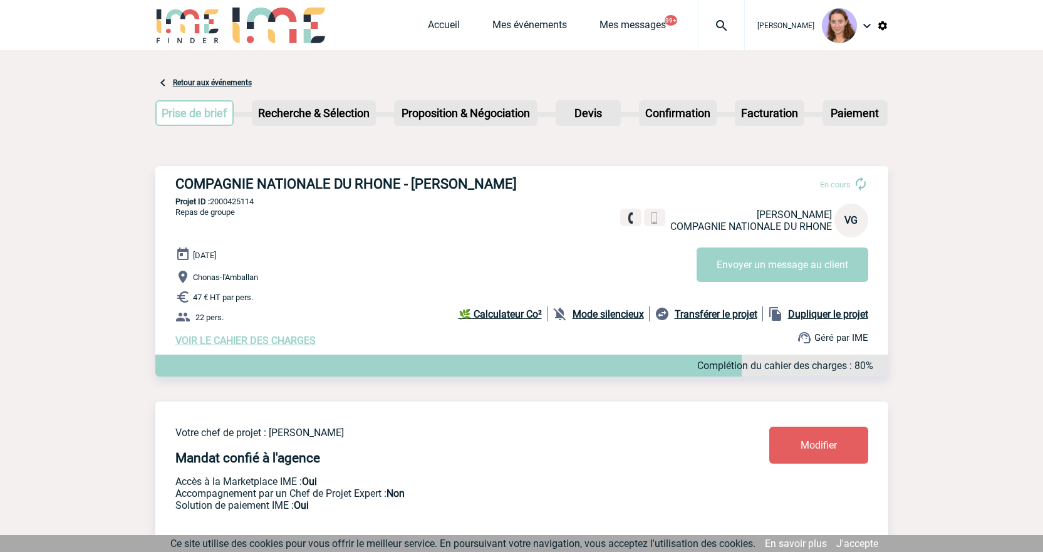
click at [839, 436] on link "Modifier" at bounding box center [818, 444] width 99 height 37
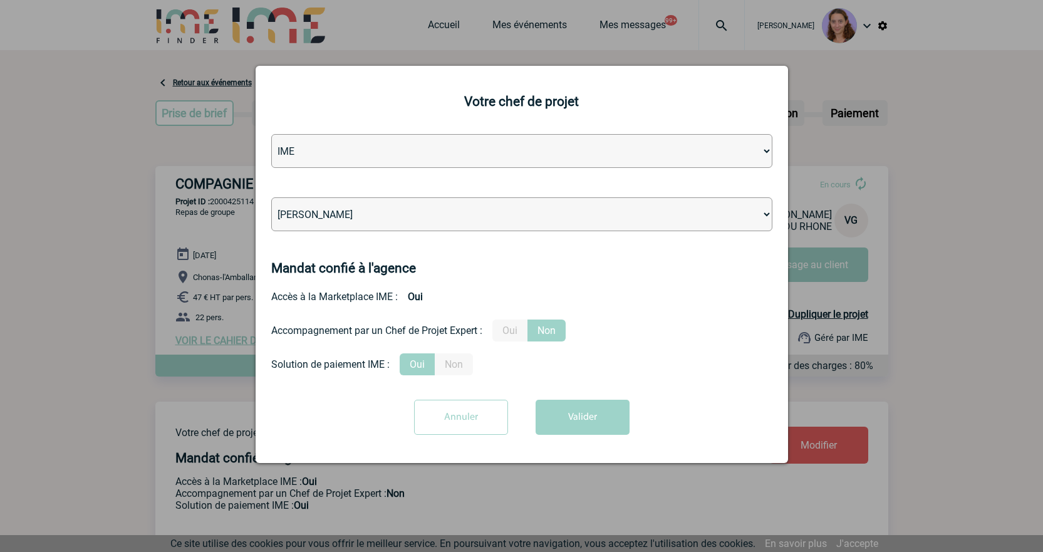
click at [338, 215] on select "Léa PITTIGLIO Yanis DE CLERCQ Victor KALB Jean-Chris NTAMACK Stefan MILADINOVIC…" at bounding box center [521, 214] width 501 height 34
select select "131235"
click at [271, 198] on select "Léa PITTIGLIO Yanis DE CLERCQ Victor KALB Jean-Chris NTAMACK Stefan MILADINOVIC…" at bounding box center [521, 214] width 501 height 34
click at [580, 412] on button "Valider" at bounding box center [582, 417] width 94 height 35
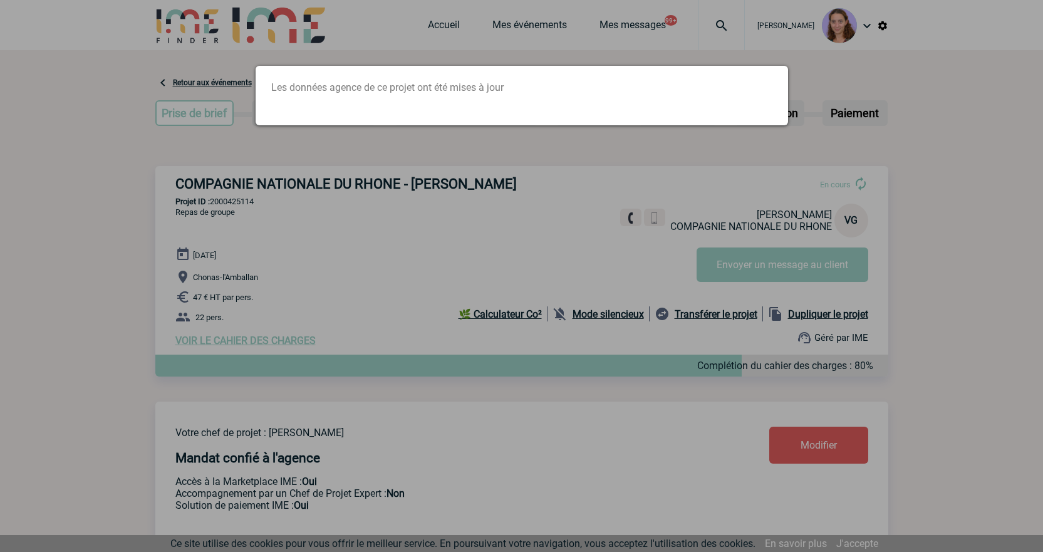
click at [435, 21] on div at bounding box center [521, 276] width 1043 height 552
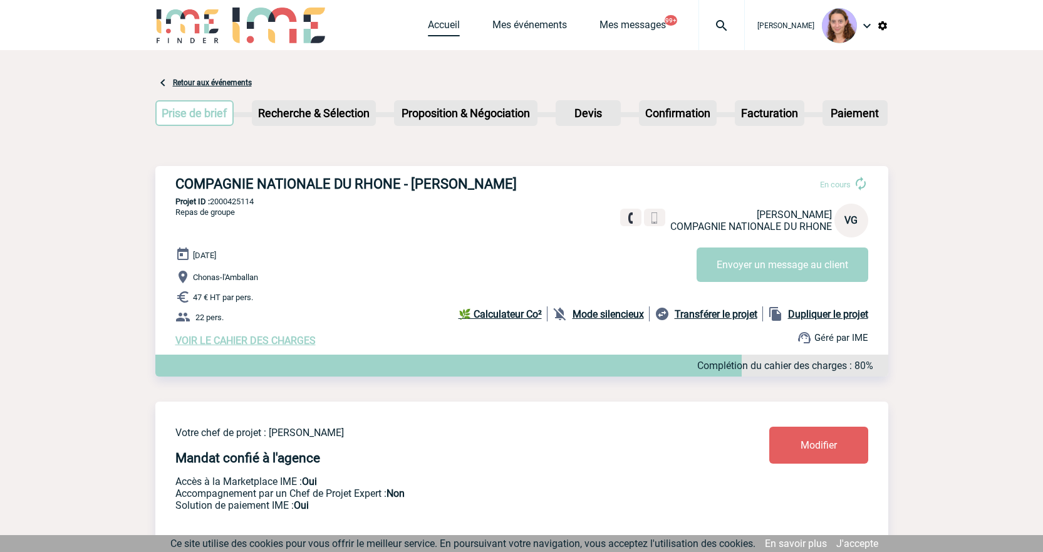
click at [433, 25] on link "Accueil" at bounding box center [444, 28] width 32 height 18
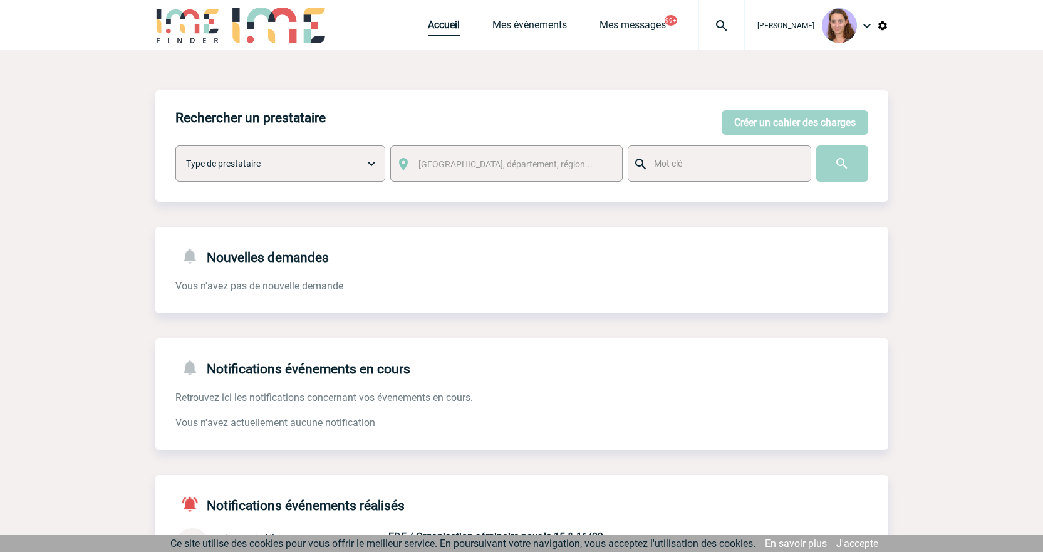
click at [446, 24] on link "Accueil" at bounding box center [444, 28] width 32 height 18
click at [531, 20] on div "Accueil Mes événements Mes messages 99+ Projet, client Projet, client" at bounding box center [586, 25] width 317 height 50
click at [531, 28] on link "Mes événements" at bounding box center [529, 28] width 75 height 18
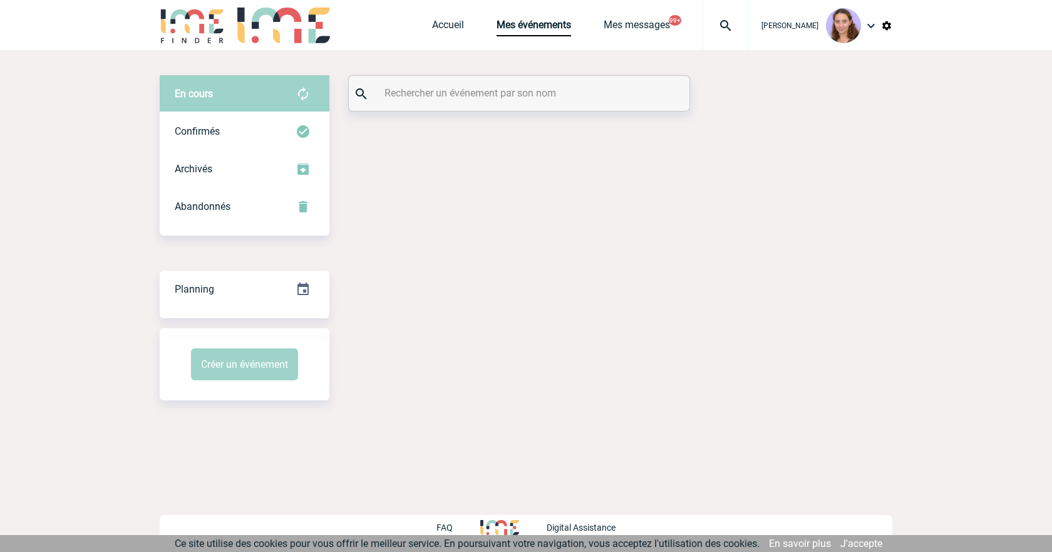
click at [473, 85] on input "text" at bounding box center [520, 93] width 279 height 18
paste input "VASSEAUX"
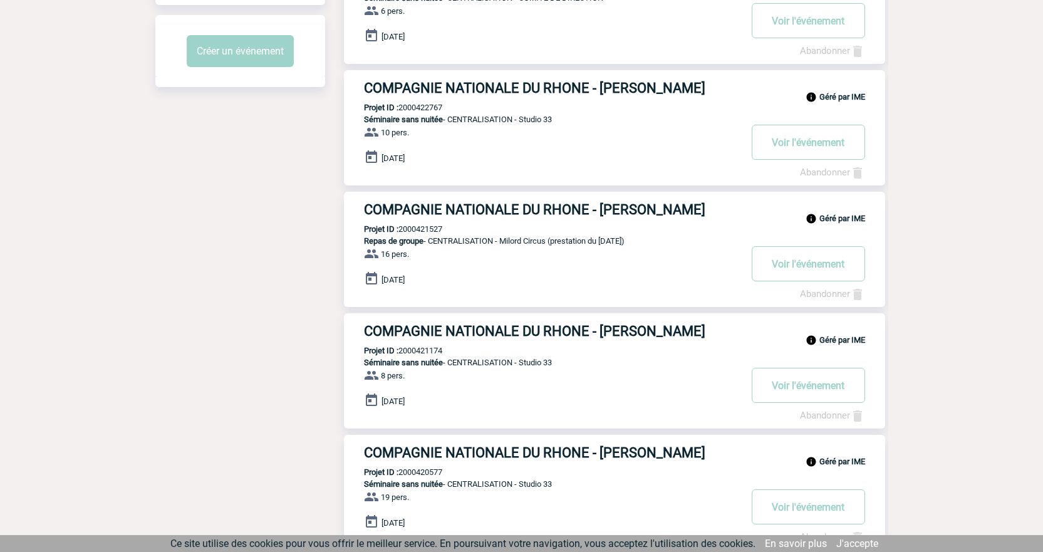
scroll to position [626, 0]
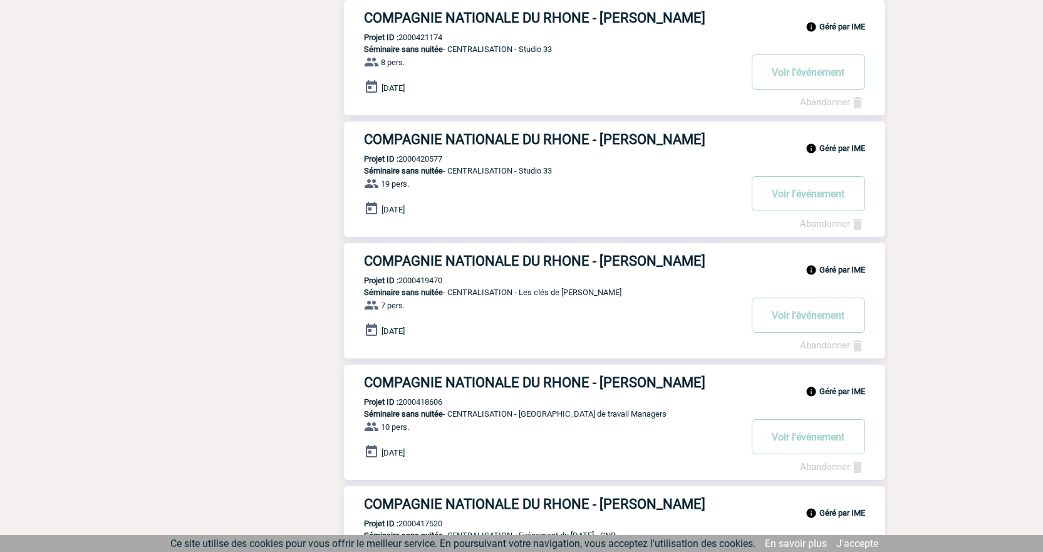
type input "VASSEAUX"
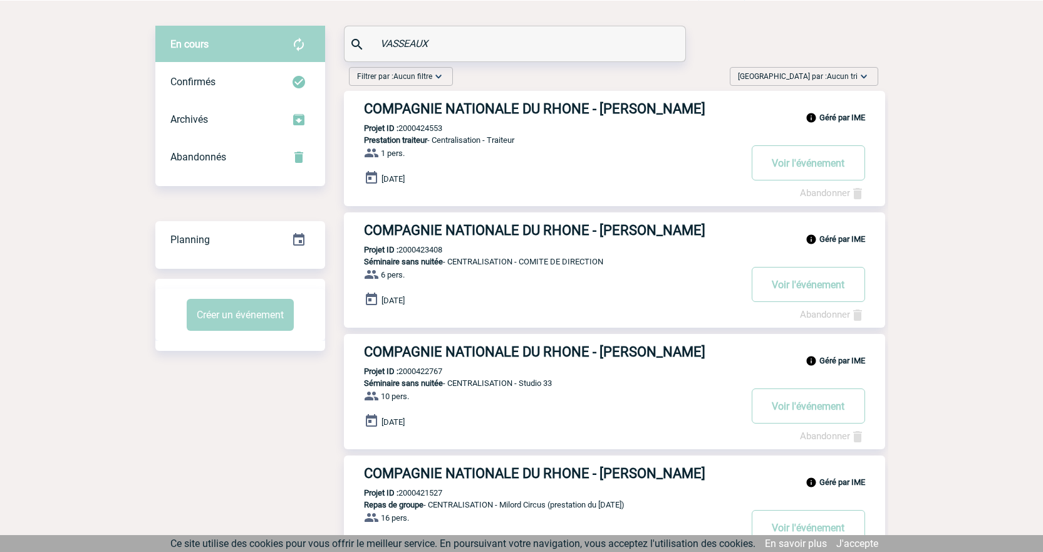
scroll to position [0, 0]
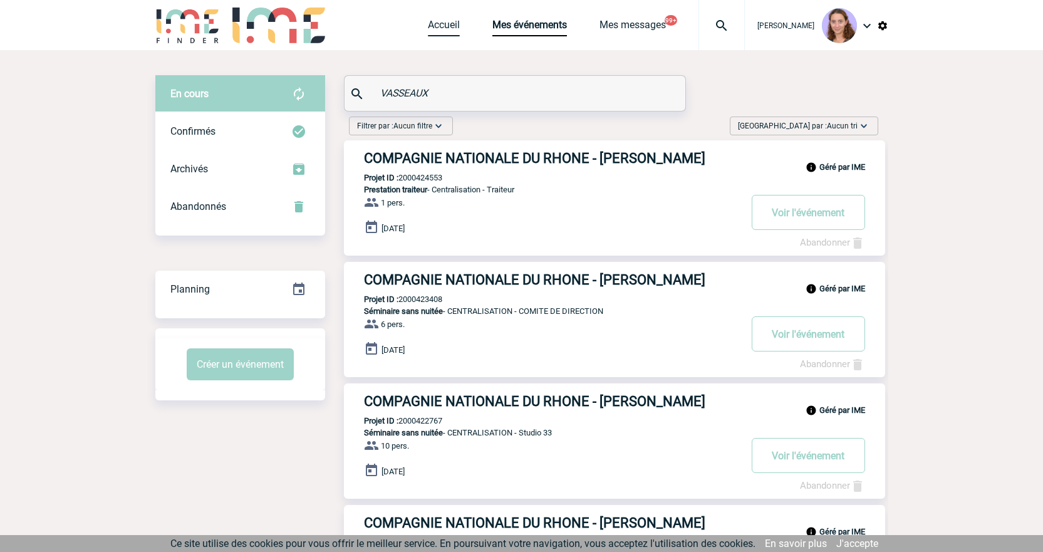
click at [442, 23] on link "Accueil" at bounding box center [444, 28] width 32 height 18
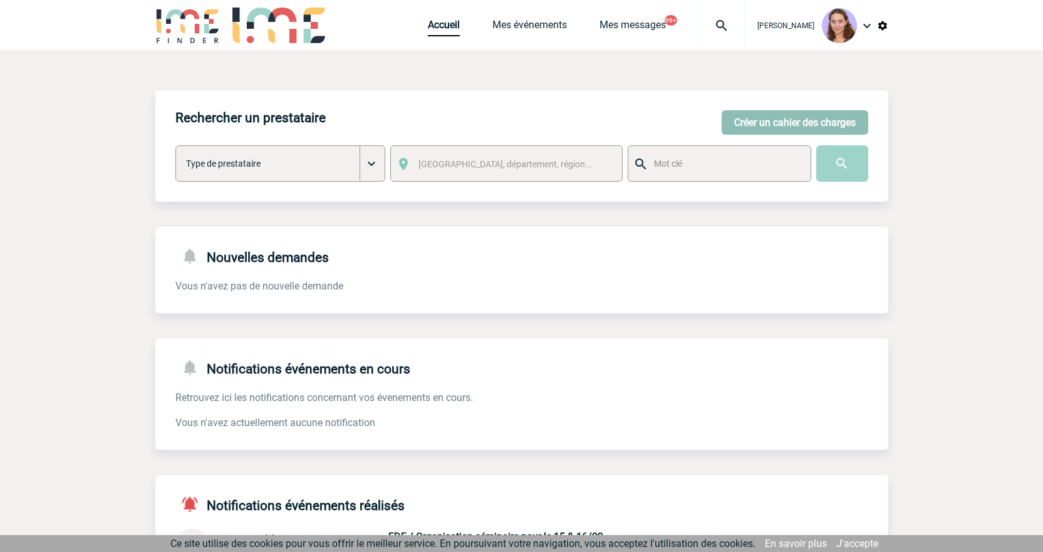
click at [751, 120] on button "Créer un cahier des charges" at bounding box center [794, 122] width 147 height 24
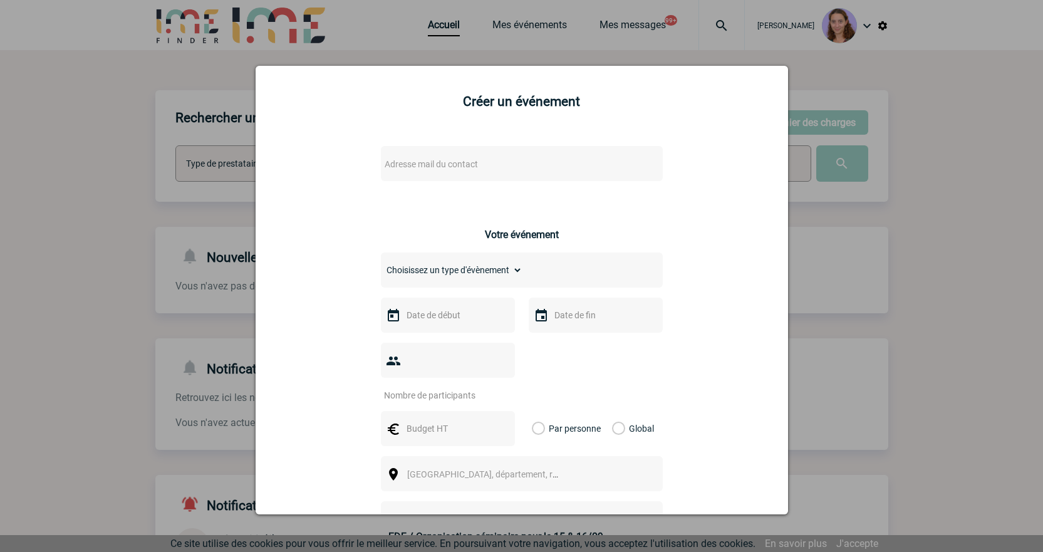
click at [399, 168] on span "Adresse mail du contact" at bounding box center [431, 164] width 93 height 10
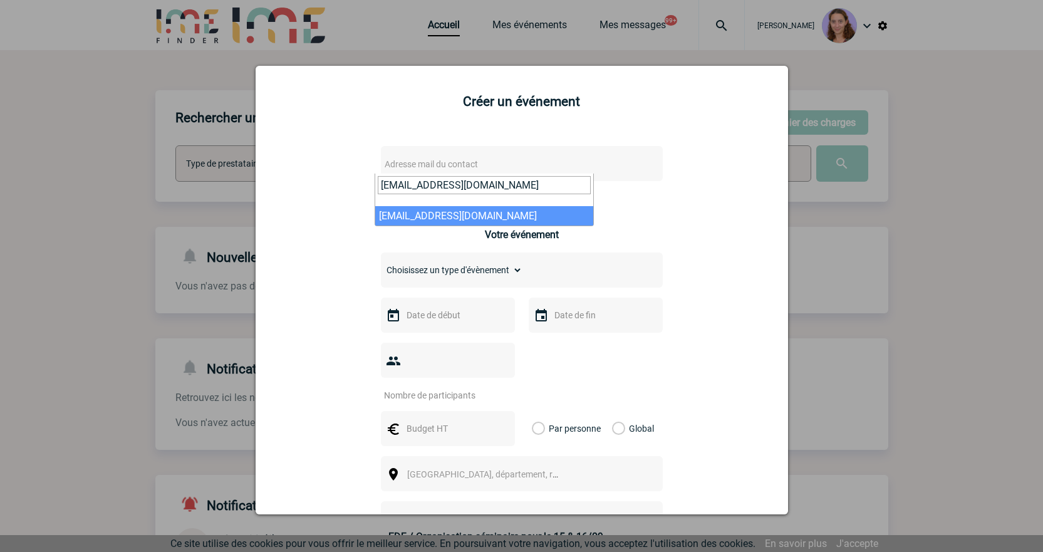
type input "S.VASSEAUX@cnr.tm.fr"
select select "128892"
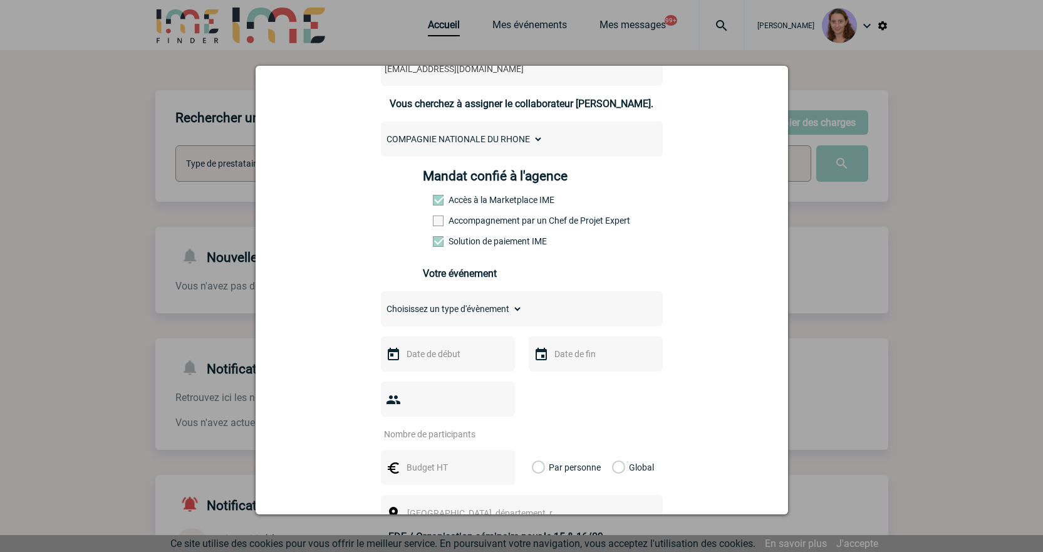
scroll to position [188, 0]
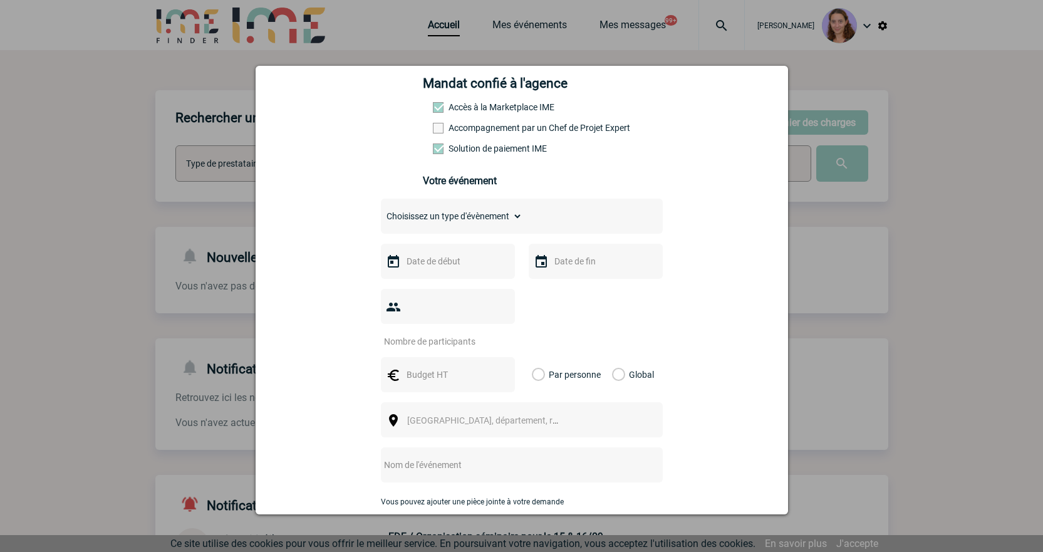
click at [450, 366] on input "text" at bounding box center [446, 374] width 86 height 16
click at [438, 366] on input "1200" at bounding box center [446, 374] width 86 height 16
type input "6000"
click at [616, 357] on label "Global" at bounding box center [616, 374] width 8 height 35
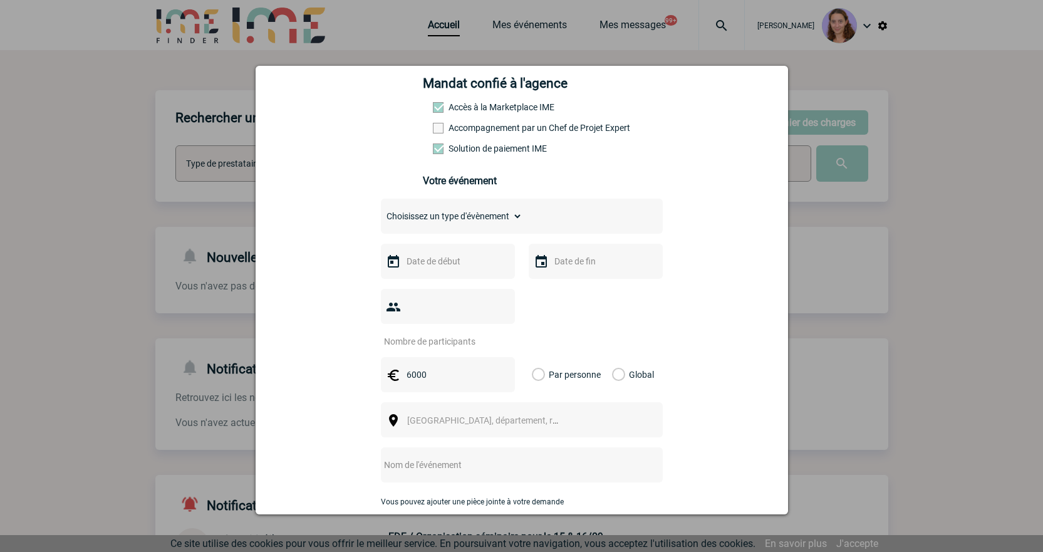
click at [0, 0] on input "Global" at bounding box center [0, 0] width 0 height 0
click at [427, 223] on select "Choisissez un type d'évènement Séminaire avec nuitée Séminaire sans nuitée Repa…" at bounding box center [452, 216] width 142 height 18
select select "5"
click at [381, 210] on select "Choisissez un type d'évènement Séminaire avec nuitée Séminaire sans nuitée Repa…" at bounding box center [452, 216] width 142 height 18
click at [422, 333] on input "number" at bounding box center [440, 341] width 118 height 16
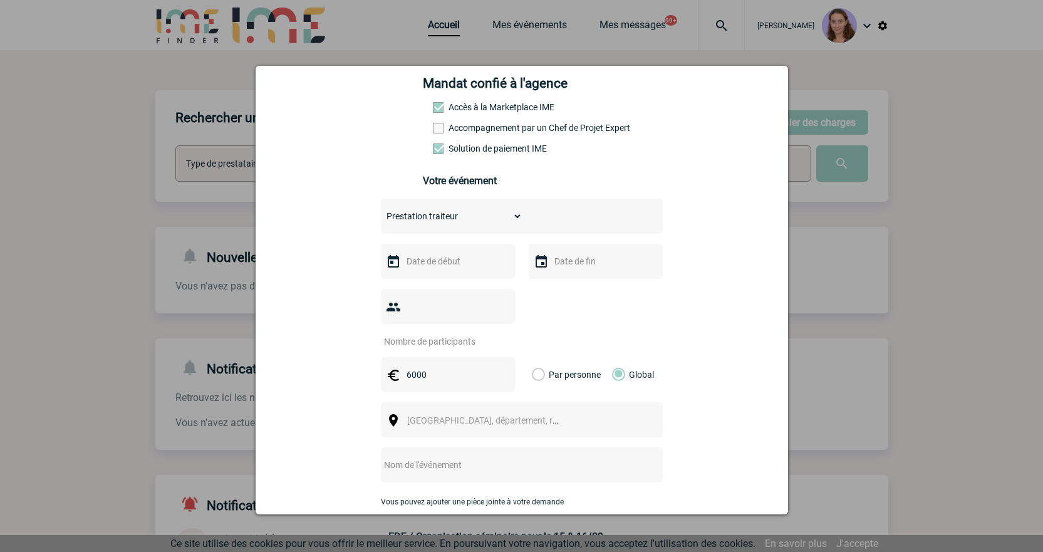
click at [421, 415] on span "[GEOGRAPHIC_DATA], département, région..." at bounding box center [494, 420] width 174 height 10
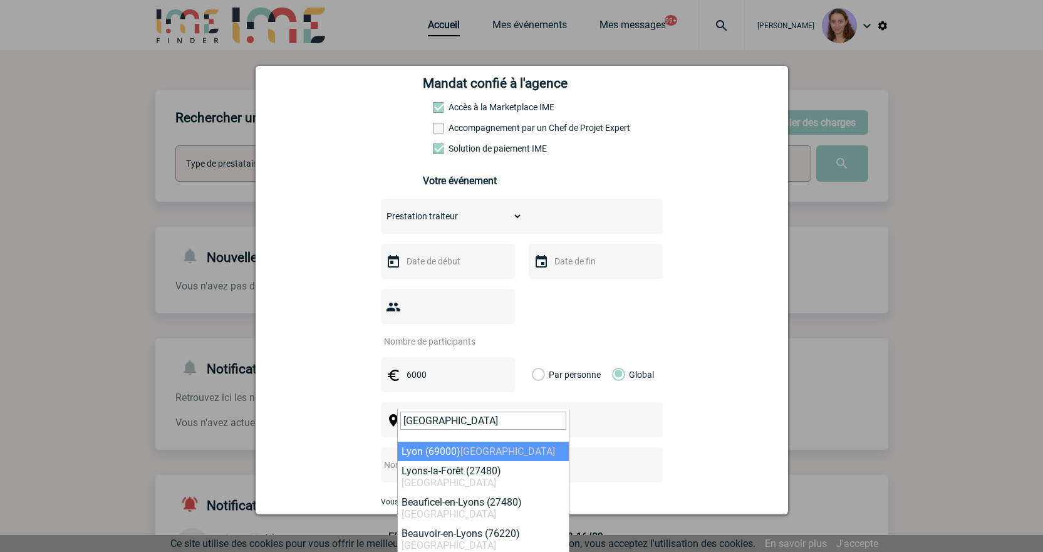
type input "lyon"
select select "36544"
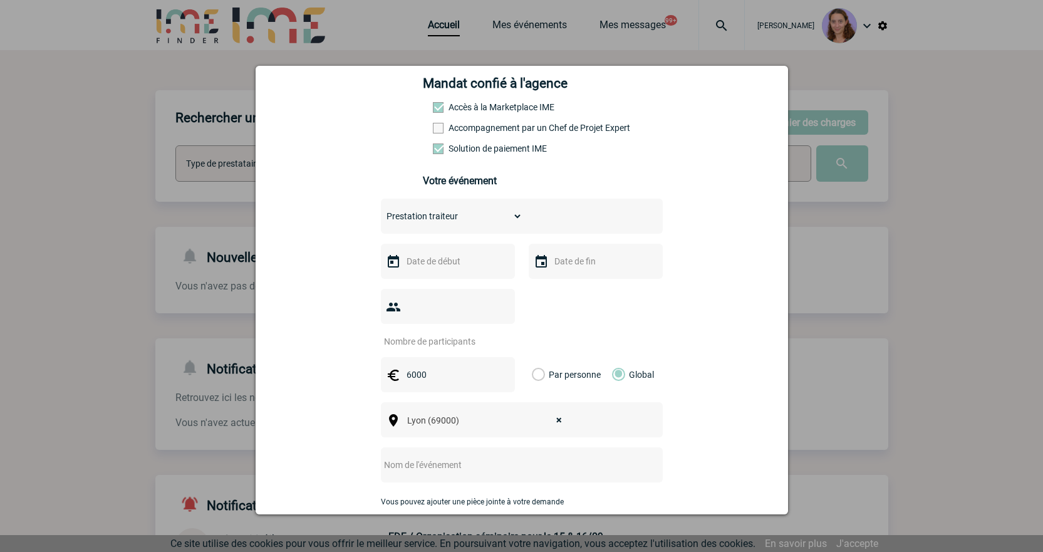
click at [455, 333] on input "number" at bounding box center [440, 341] width 118 height 16
type input "40"
click at [447, 254] on div at bounding box center [448, 261] width 134 height 35
drag, startPoint x: 459, startPoint y: 259, endPoint x: 466, endPoint y: 261, distance: 7.1
click at [459, 259] on input "text" at bounding box center [446, 261] width 86 height 16
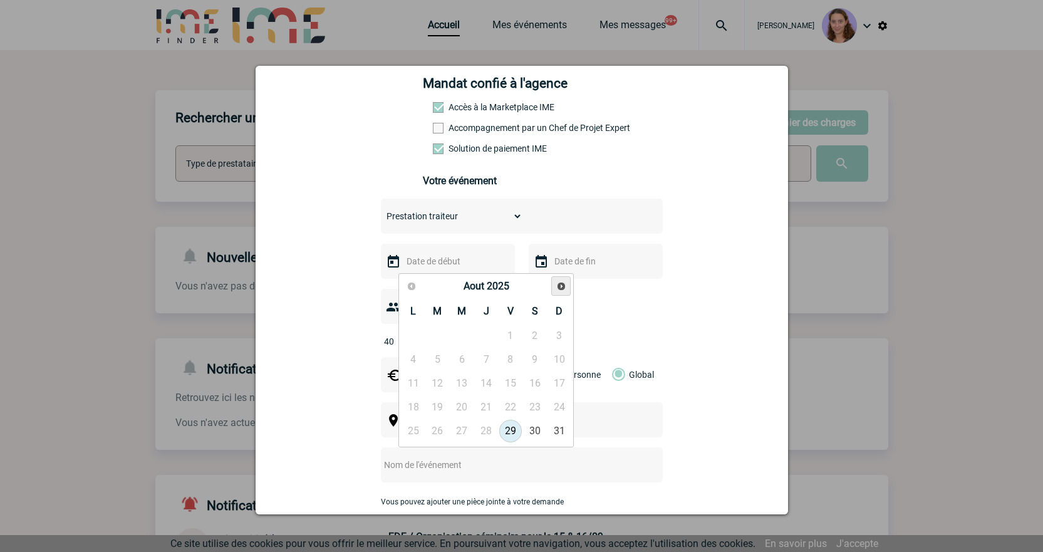
click at [564, 286] on span "Suivant" at bounding box center [561, 286] width 10 height 10
click at [478, 405] on link "25" at bounding box center [486, 407] width 23 height 23
type input "25-09-2025"
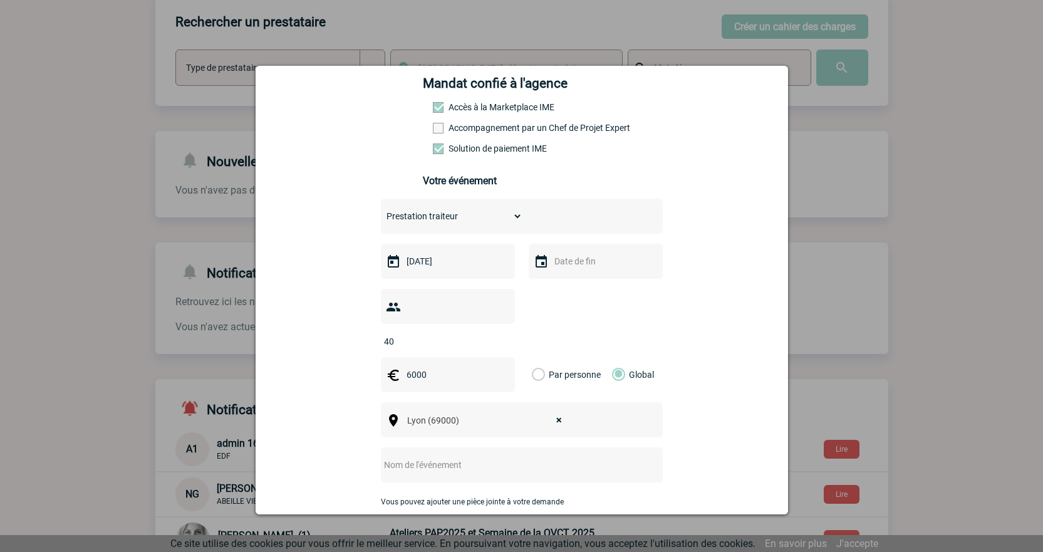
scroll to position [125, 0]
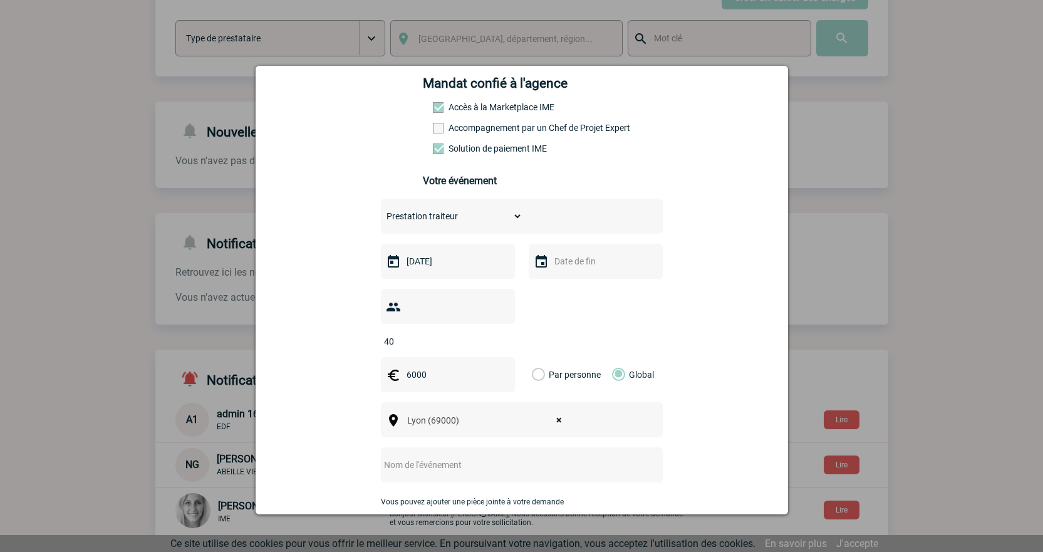
click at [396, 457] on input "text" at bounding box center [505, 465] width 249 height 16
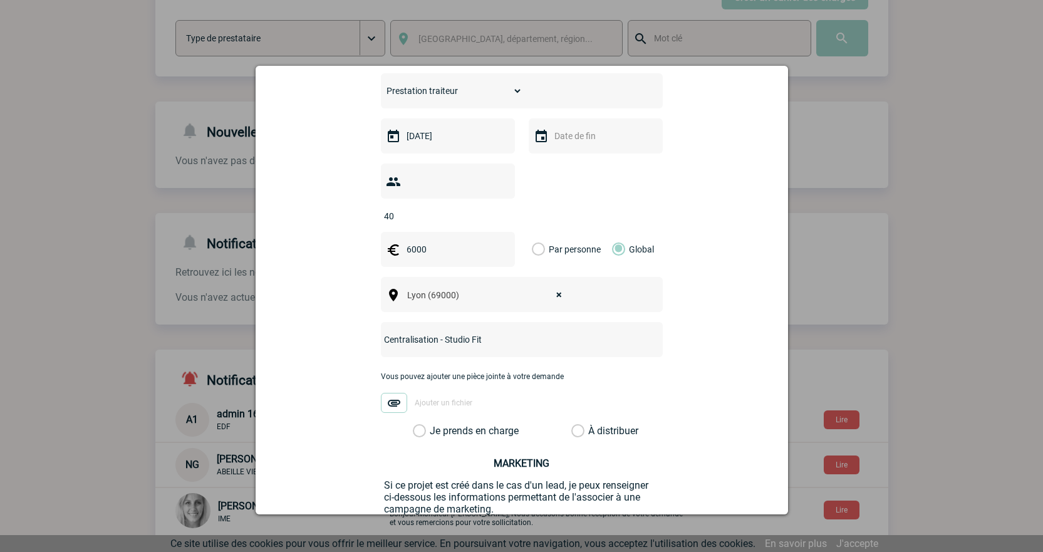
type input "Centralisation - Studio Fit"
click at [390, 393] on img at bounding box center [394, 403] width 26 height 20
click at [0, 0] on input "Ajouter un fichier" at bounding box center [0, 0] width 0 height 0
click at [572, 425] on label "À distribuer" at bounding box center [577, 431] width 13 height 13
click at [0, 0] on input "À distribuer" at bounding box center [0, 0] width 0 height 0
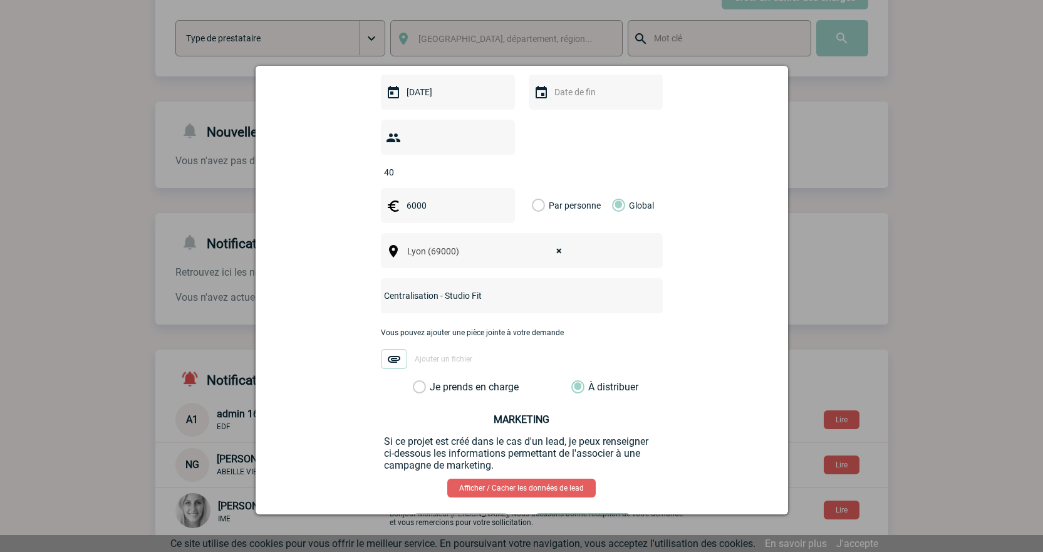
scroll to position [399, 0]
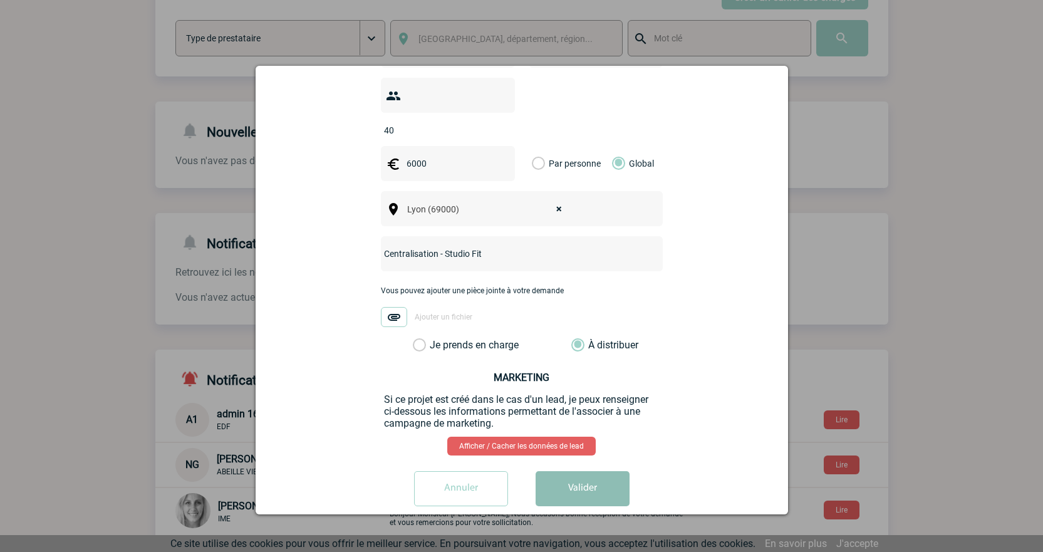
click at [584, 480] on button "Valider" at bounding box center [582, 488] width 94 height 35
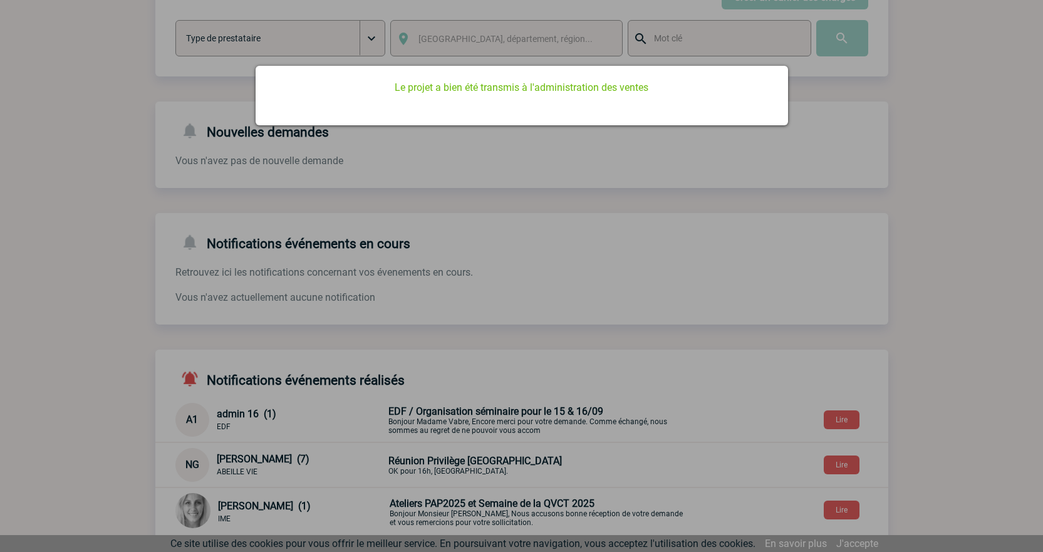
click at [506, 202] on div at bounding box center [521, 276] width 1043 height 552
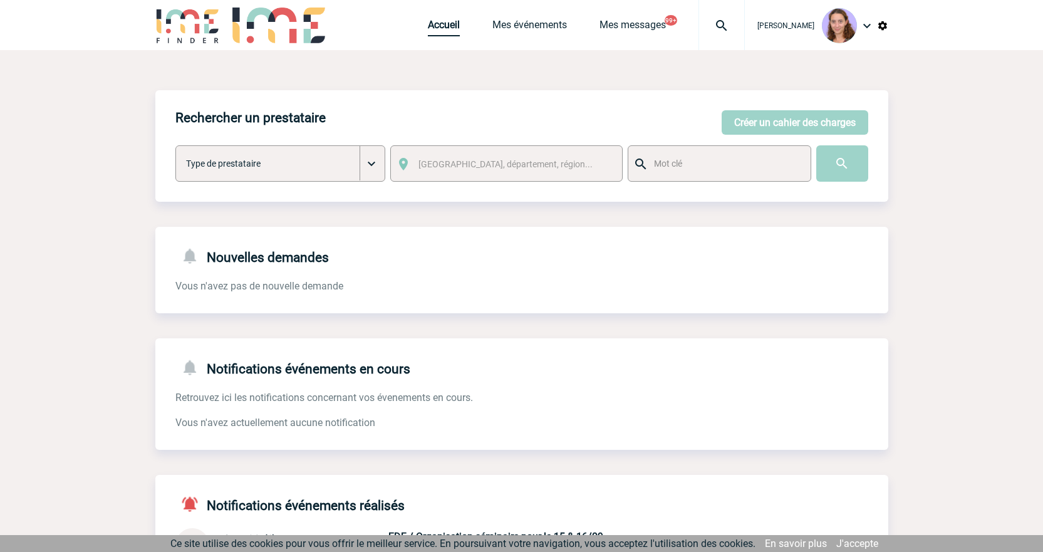
click at [445, 24] on link "Accueil" at bounding box center [444, 28] width 32 height 18
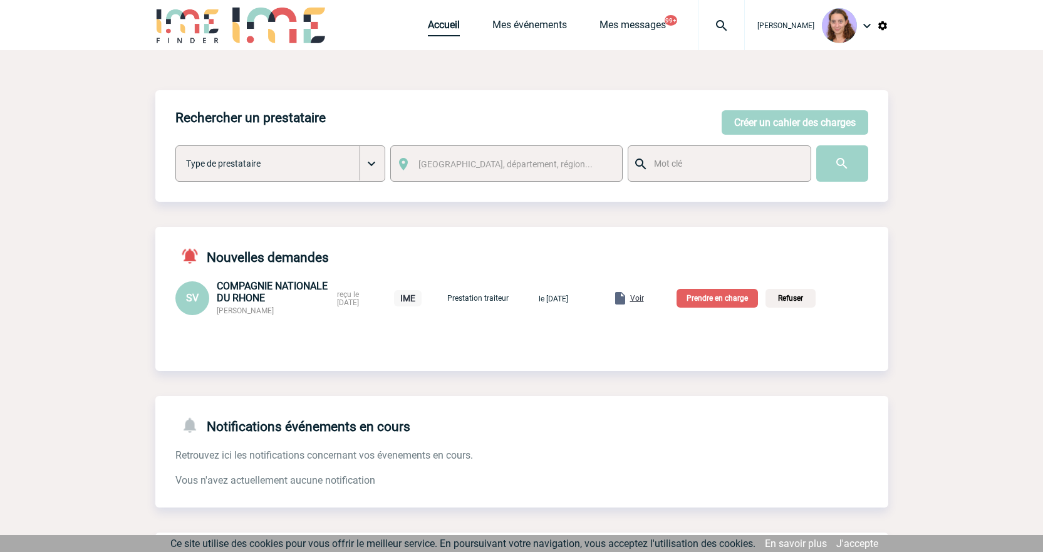
click at [443, 29] on link "Accueil" at bounding box center [444, 28] width 32 height 18
click at [700, 299] on p "Prendre en charge" at bounding box center [716, 298] width 81 height 19
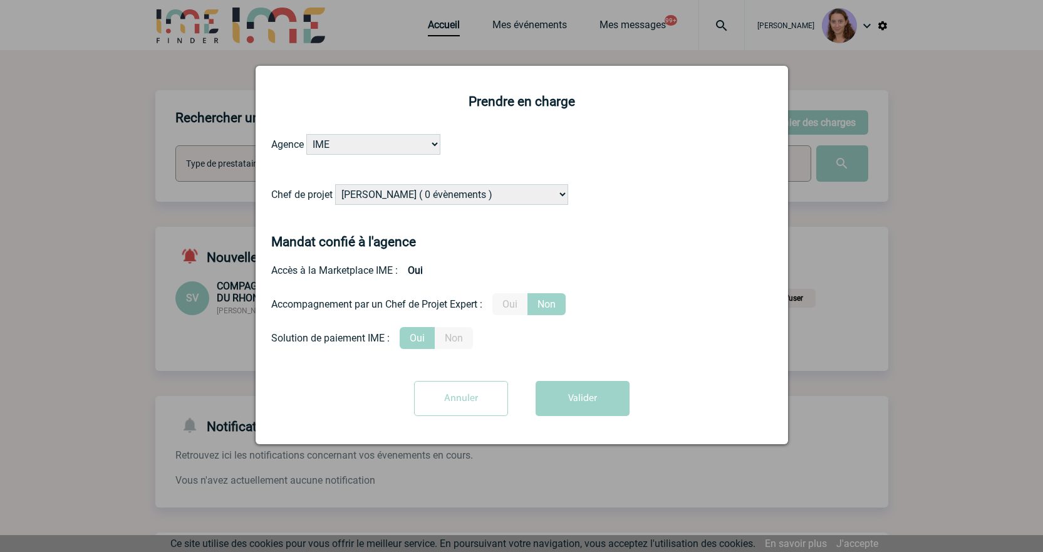
click at [410, 199] on select "Alizée VERLAGUET ( 0 évènements ) Anne GIRAUD ( 1196 évènements ) Anne-François…" at bounding box center [451, 194] width 233 height 21
select select "121547"
click at [336, 185] on select "Alizée VERLAGUET ( 0 évènements ) Anne GIRAUD ( 1196 évènements ) Anne-François…" at bounding box center [451, 194] width 233 height 21
drag, startPoint x: 580, startPoint y: 381, endPoint x: 586, endPoint y: 395, distance: 14.9
click at [581, 383] on form "Agence IME IME Nantes IME Aix-Marseille Chef de projet Alizée VERLAGUET ( 0 évè…" at bounding box center [521, 279] width 501 height 291
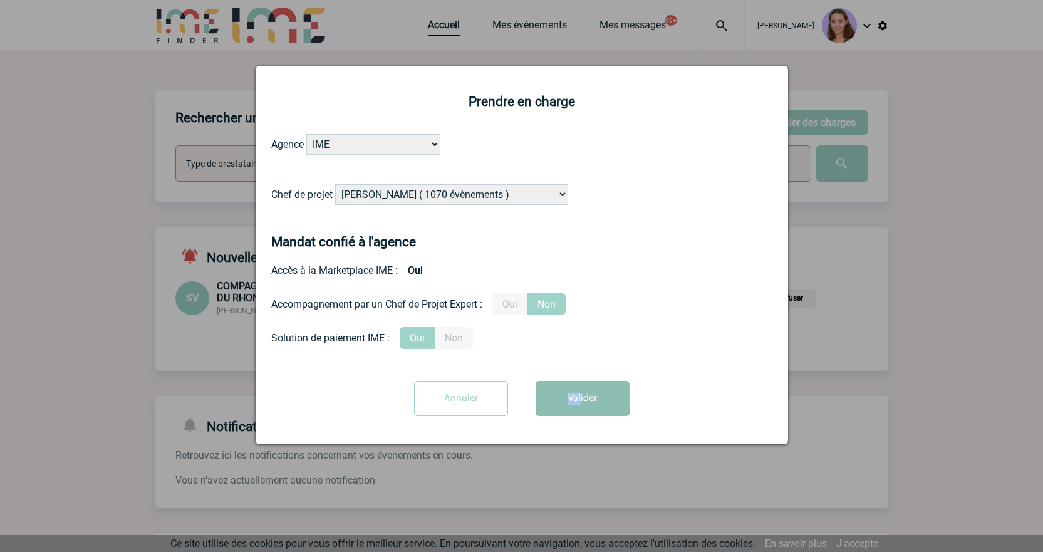
click at [586, 395] on button "Valider" at bounding box center [582, 398] width 94 height 35
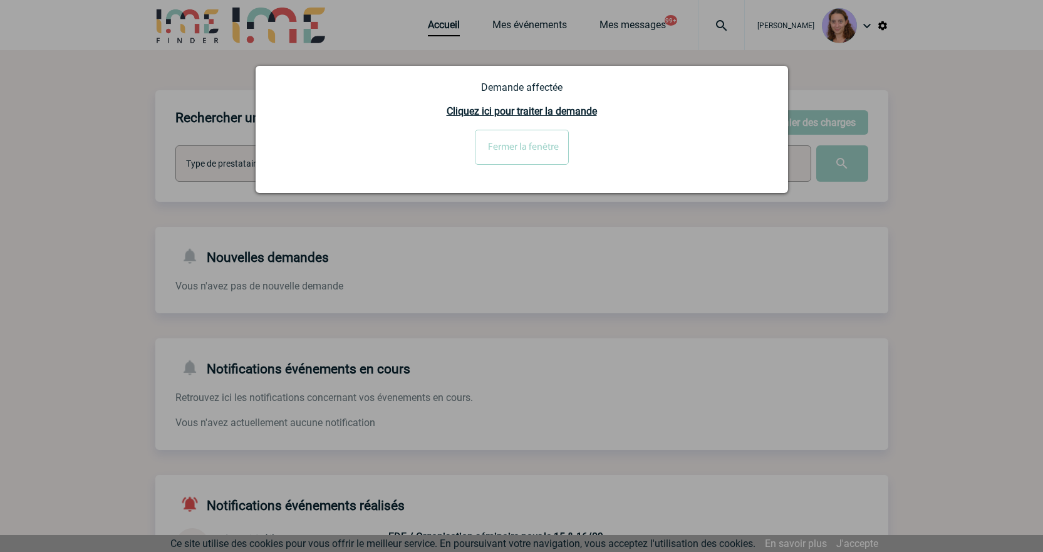
drag, startPoint x: 509, startPoint y: 160, endPoint x: 488, endPoint y: 168, distance: 21.9
click at [509, 160] on input "Fermer la fenêtre" at bounding box center [522, 147] width 94 height 35
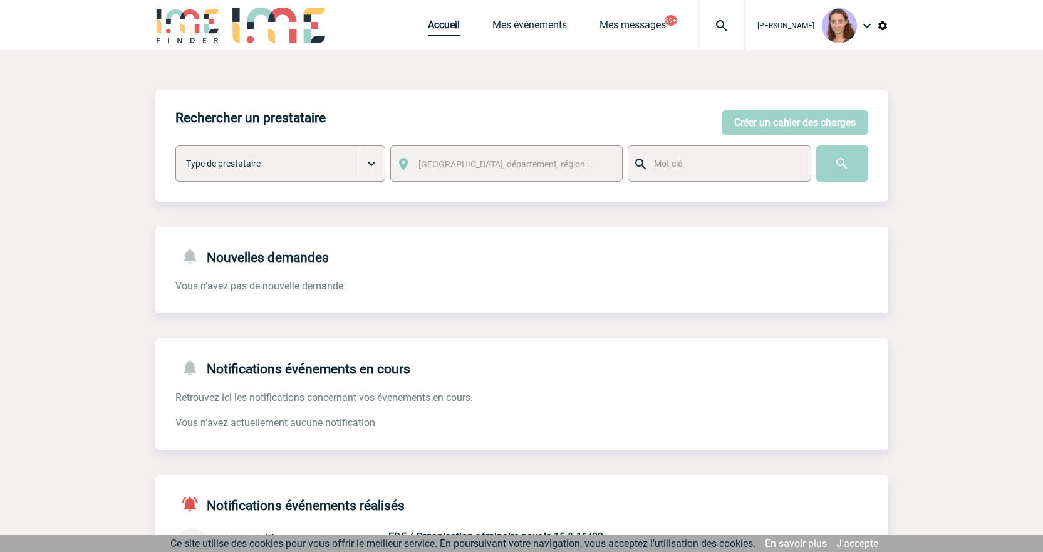
click at [432, 28] on link "Accueil" at bounding box center [444, 28] width 32 height 18
click at [445, 31] on link "Accueil" at bounding box center [444, 28] width 32 height 18
click at [433, 28] on link "Accueil" at bounding box center [444, 28] width 32 height 18
click at [440, 39] on div "Accueil Mes événements Mes messages 99+ Projet, client Projet, client" at bounding box center [586, 25] width 317 height 50
click at [439, 33] on link "Accueil" at bounding box center [444, 28] width 32 height 18
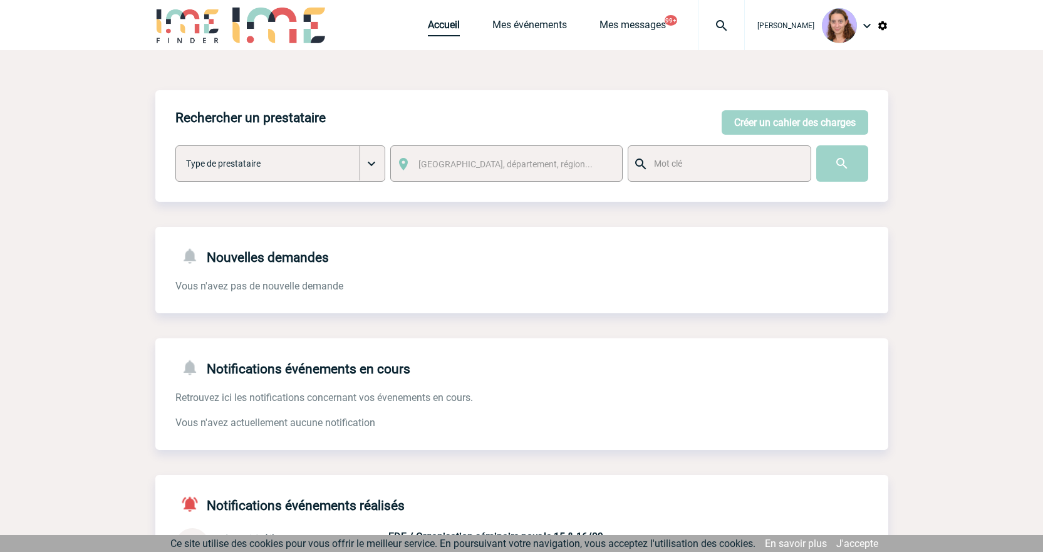
click at [449, 23] on link "Accueil" at bounding box center [444, 28] width 32 height 18
click at [435, 33] on link "Accueil" at bounding box center [444, 28] width 32 height 18
click at [430, 23] on link "Accueil" at bounding box center [444, 28] width 32 height 18
click at [438, 28] on link "Accueil" at bounding box center [444, 28] width 32 height 18
click at [444, 28] on link "Accueil" at bounding box center [444, 28] width 32 height 18
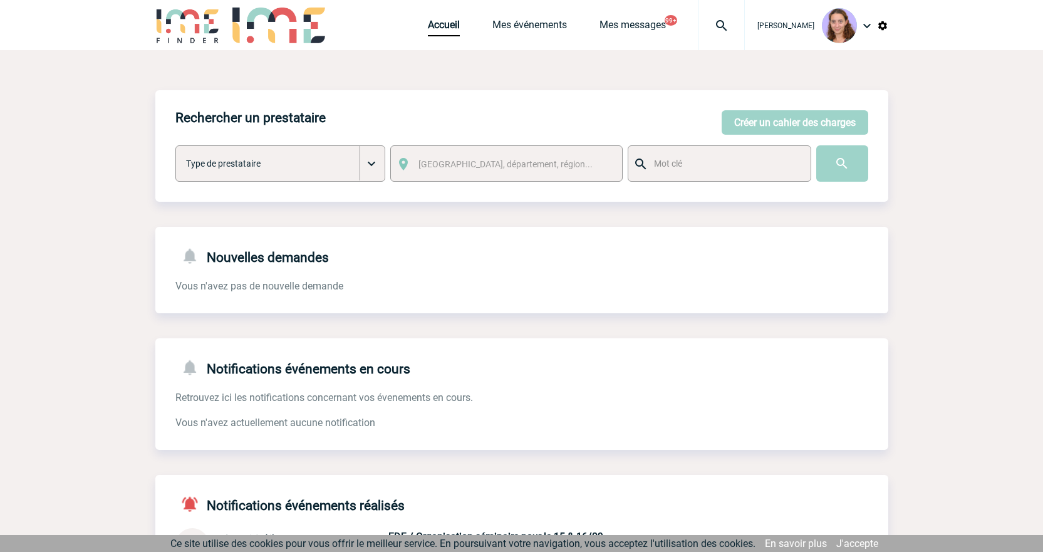
click at [441, 18] on div "Accueil Mes événements Mes messages 99+ Projet, client Projet, client" at bounding box center [586, 25] width 317 height 50
click at [448, 23] on link "Accueil" at bounding box center [444, 28] width 32 height 18
drag, startPoint x: 470, startPoint y: 29, endPoint x: 457, endPoint y: 30, distance: 12.5
click at [470, 29] on span "Accueil" at bounding box center [460, 25] width 65 height 12
click at [455, 30] on link "Accueil" at bounding box center [444, 28] width 32 height 18
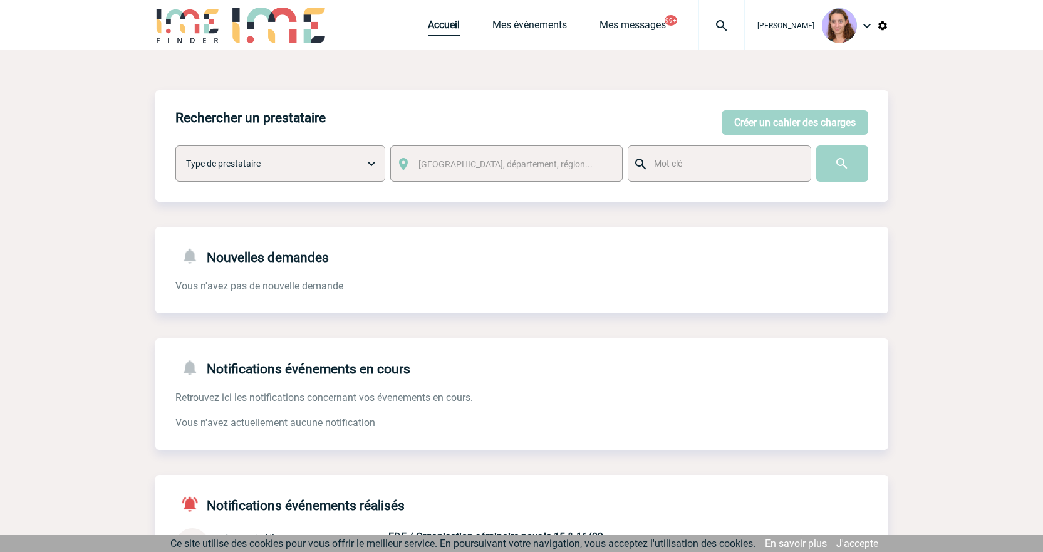
click at [450, 33] on link "Accueil" at bounding box center [444, 28] width 32 height 18
